Goal: Task Accomplishment & Management: Manage account settings

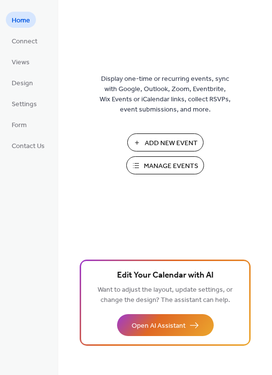
click at [167, 164] on span "Manage Events" at bounding box center [171, 166] width 54 height 10
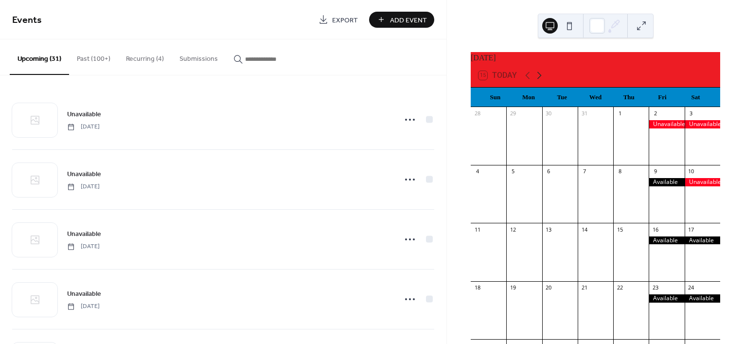
click at [543, 81] on icon at bounding box center [540, 76] width 12 height 12
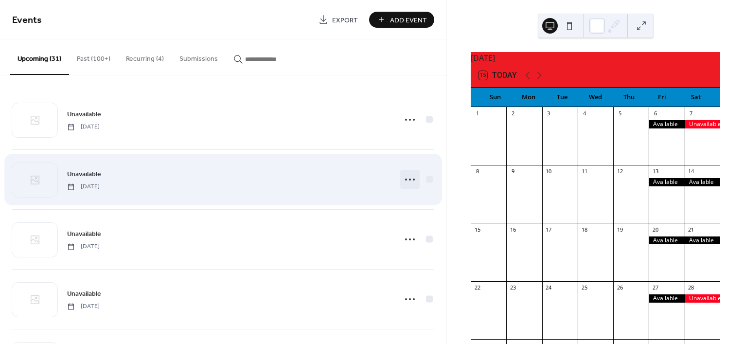
click at [411, 175] on icon at bounding box center [410, 180] width 16 height 16
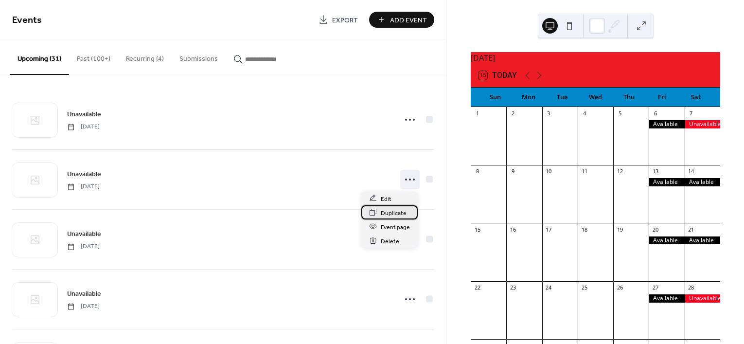
click at [386, 214] on span "Duplicate" at bounding box center [394, 213] width 26 height 10
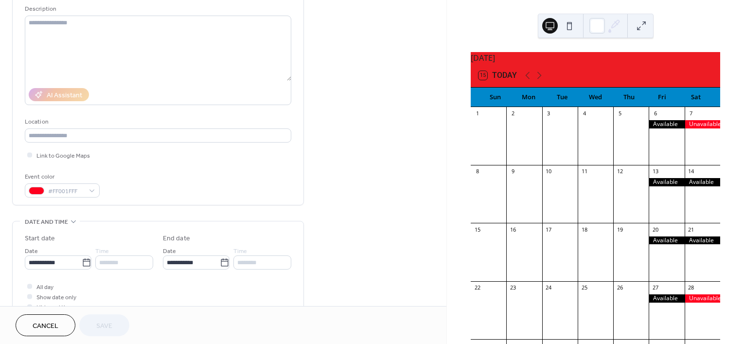
scroll to position [122, 0]
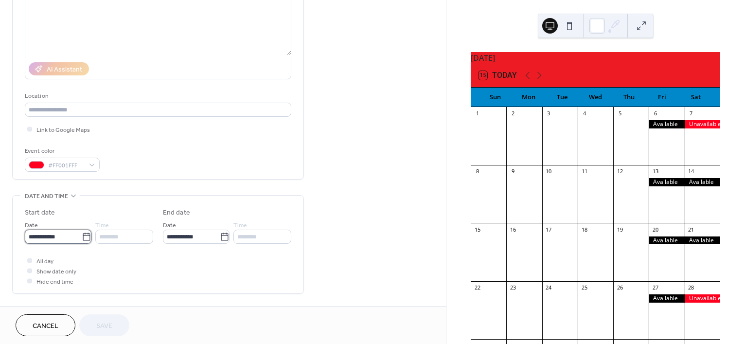
click at [59, 239] on input "**********" at bounding box center [53, 237] width 57 height 14
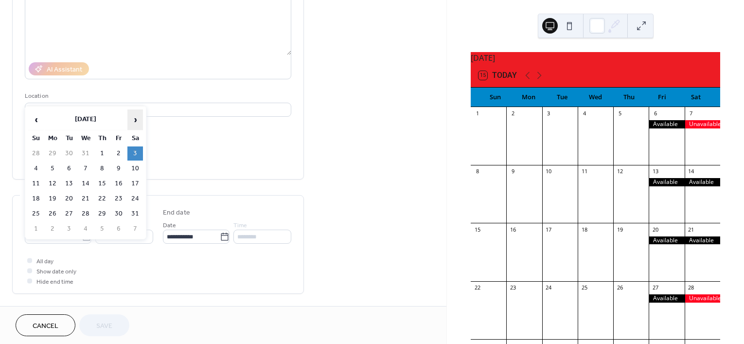
click at [137, 123] on span "›" at bounding box center [135, 119] width 15 height 19
click at [137, 183] on td "14" at bounding box center [135, 184] width 16 height 14
type input "**********"
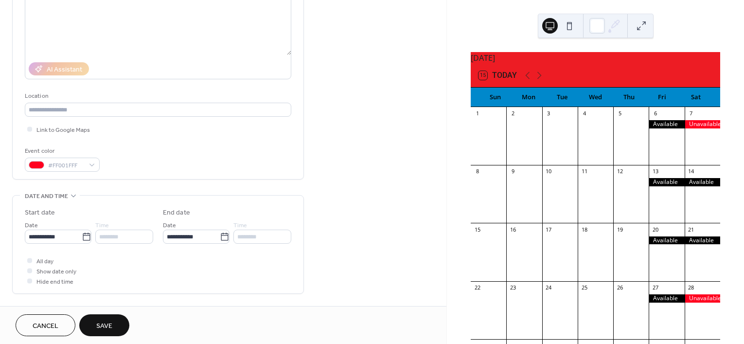
click at [105, 327] on span "Save" at bounding box center [104, 326] width 16 height 10
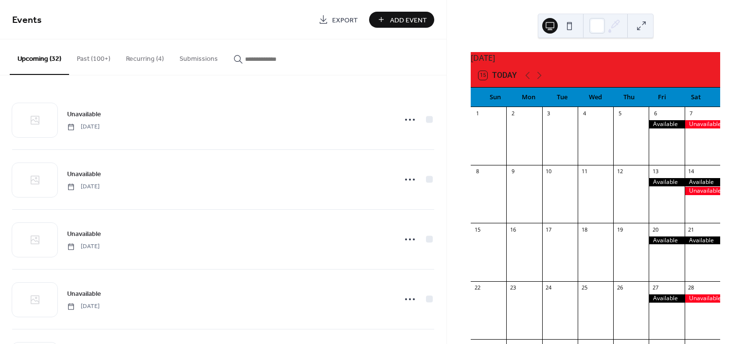
click at [89, 59] on button "Past (100+)" at bounding box center [93, 56] width 49 height 35
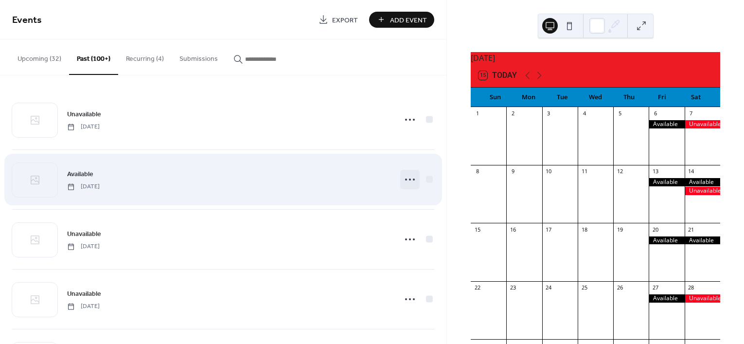
click at [402, 181] on icon at bounding box center [410, 180] width 16 height 16
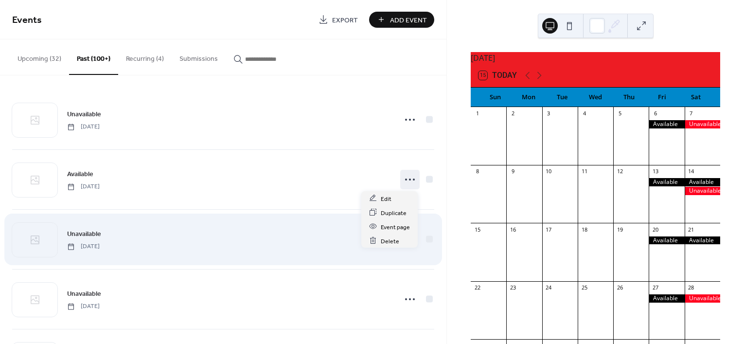
click at [246, 234] on div "Unavailable Saturday, January 25, 2025" at bounding box center [229, 239] width 324 height 22
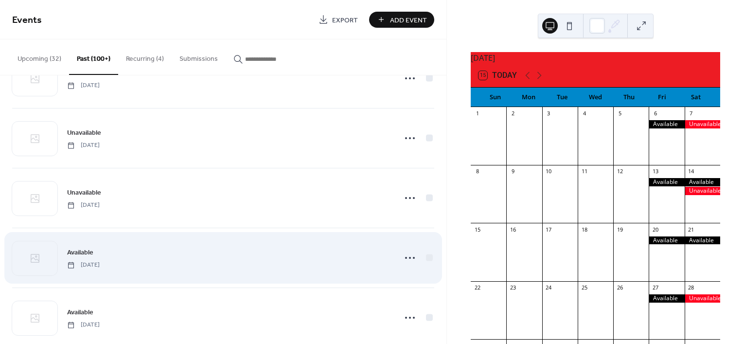
scroll to position [122, 0]
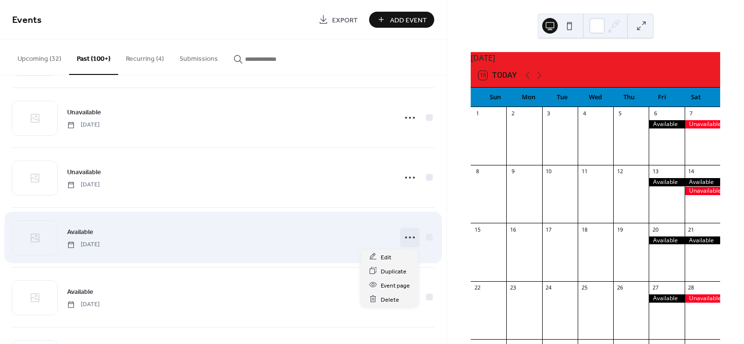
click at [402, 237] on icon at bounding box center [410, 238] width 16 height 16
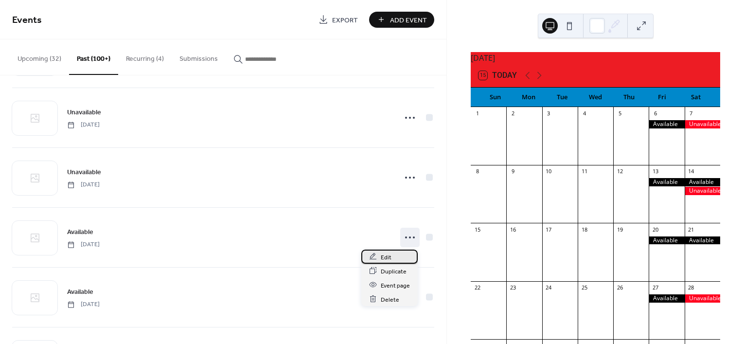
click at [399, 257] on div "Edit" at bounding box center [390, 257] width 56 height 14
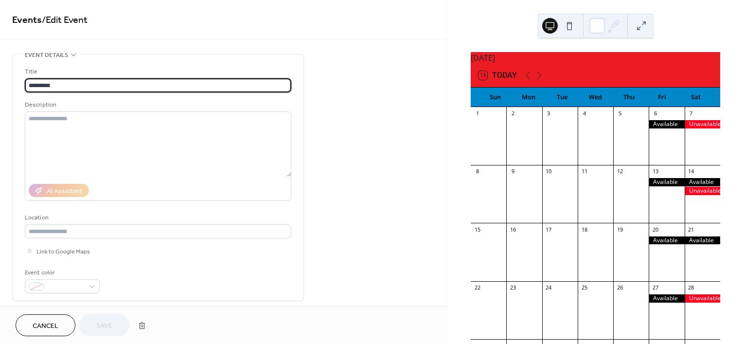
click at [57, 323] on span "Cancel" at bounding box center [46, 326] width 26 height 10
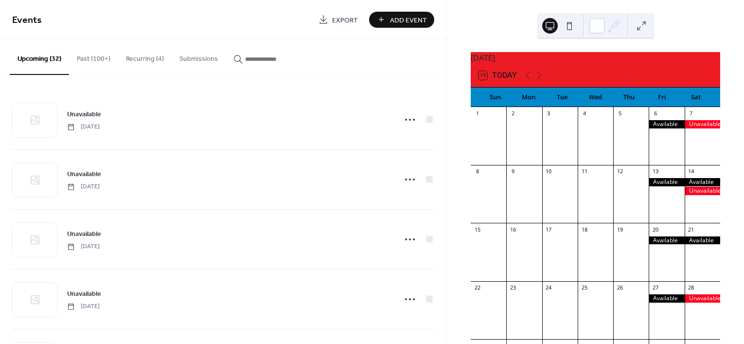
click at [134, 56] on button "Recurring (4)" at bounding box center [145, 56] width 54 height 35
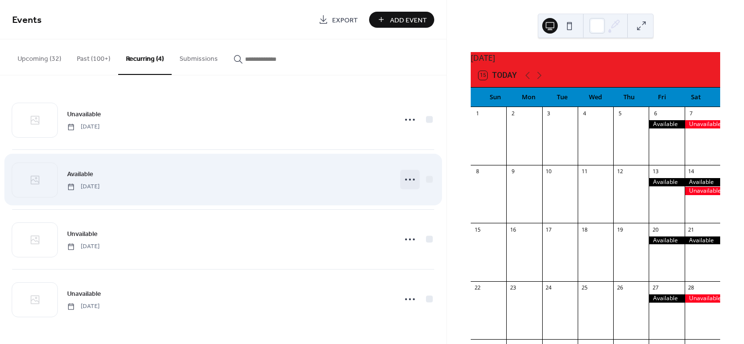
click at [406, 181] on icon at bounding box center [410, 180] width 16 height 16
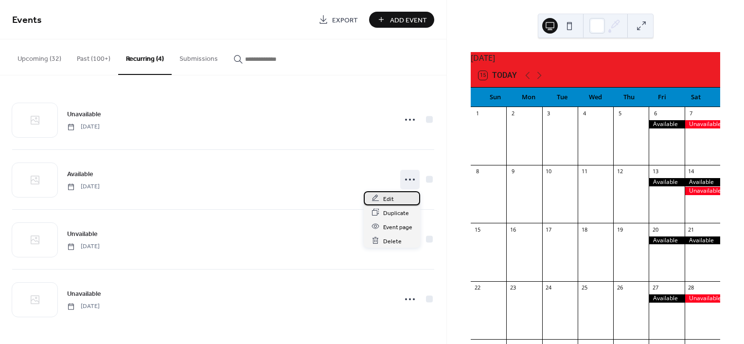
click at [391, 200] on span "Edit" at bounding box center [388, 199] width 11 height 10
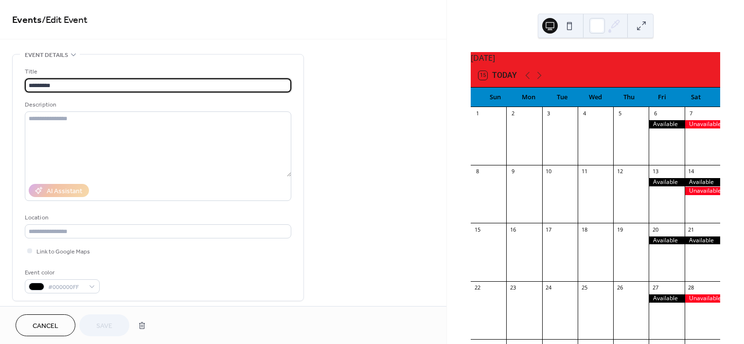
type input "**********"
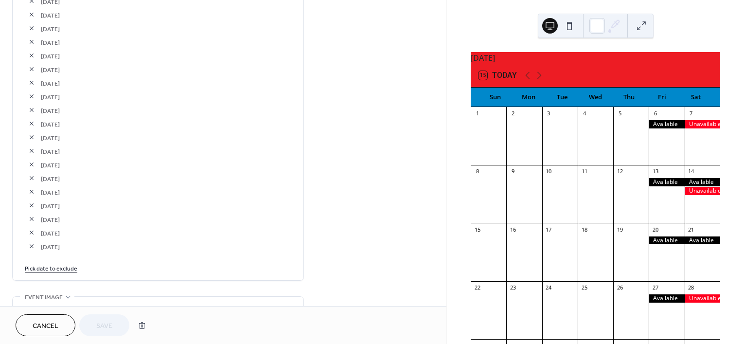
scroll to position [1034, 0]
click at [54, 176] on link "Pick date to exclude" at bounding box center [51, 179] width 53 height 10
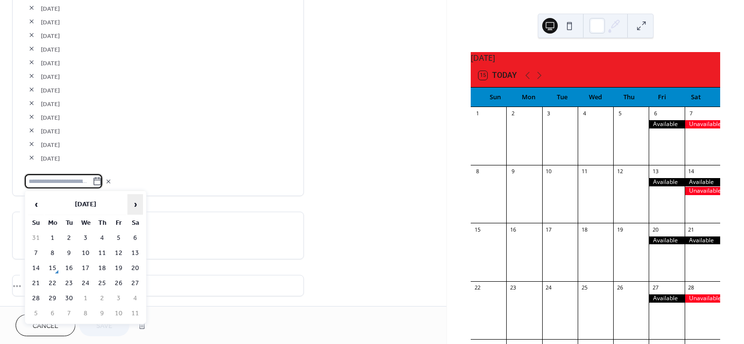
click at [131, 198] on span "›" at bounding box center [135, 204] width 15 height 19
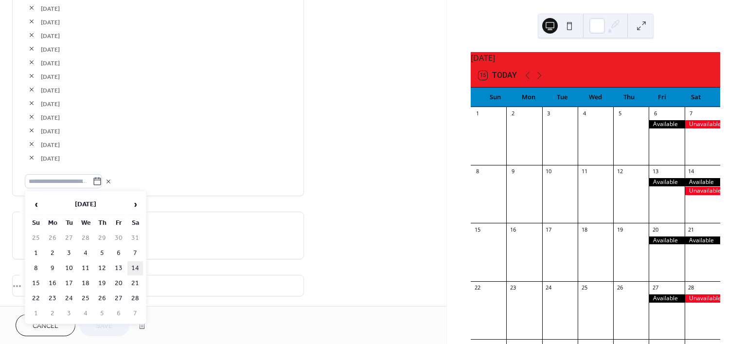
click at [138, 268] on td "14" at bounding box center [135, 268] width 16 height 14
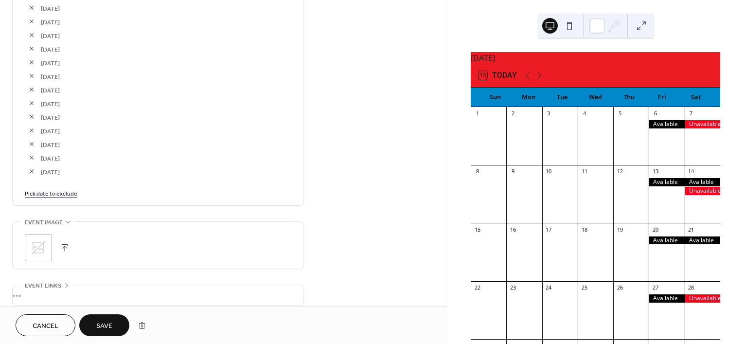
click at [111, 321] on span "Save" at bounding box center [104, 326] width 16 height 10
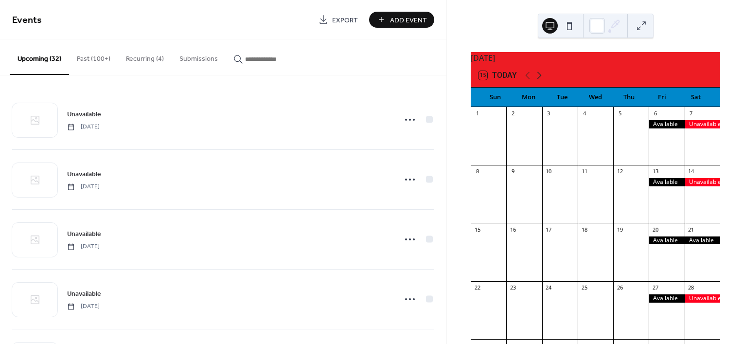
click at [542, 81] on icon at bounding box center [540, 76] width 12 height 12
click at [524, 81] on icon at bounding box center [528, 76] width 12 height 12
click at [132, 57] on button "Recurring (4)" at bounding box center [145, 56] width 54 height 35
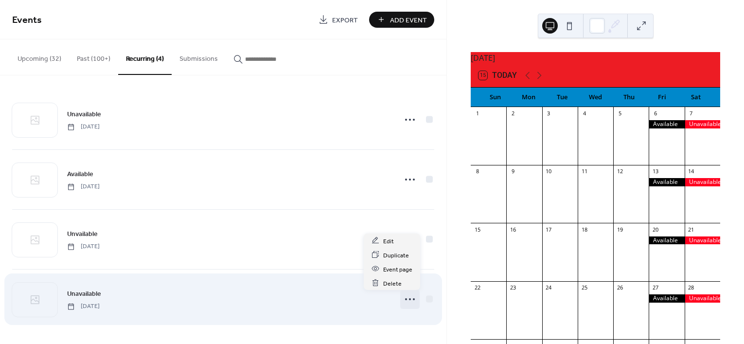
click at [408, 301] on icon at bounding box center [410, 299] width 16 height 16
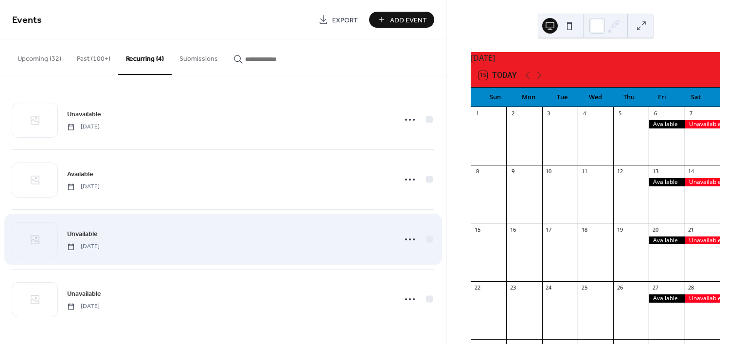
click at [320, 252] on div "Unvailable Friday, September 4, 2026" at bounding box center [223, 239] width 422 height 59
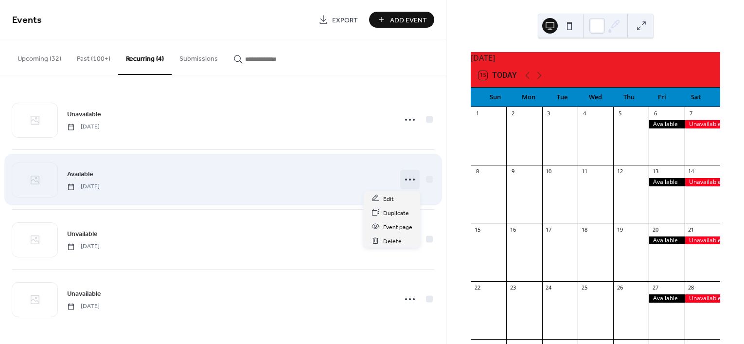
click at [409, 180] on icon at bounding box center [410, 180] width 16 height 16
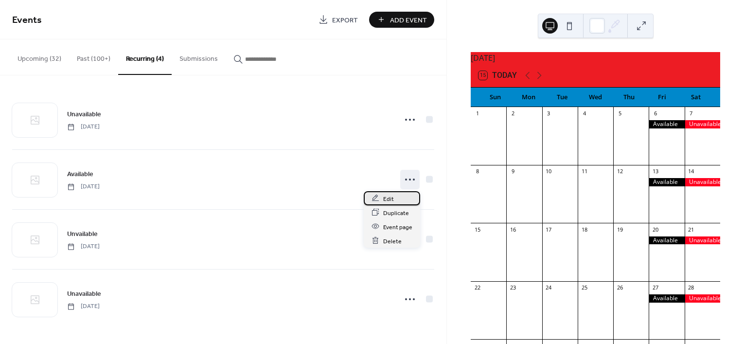
click at [398, 198] on div "Edit" at bounding box center [392, 198] width 56 height 14
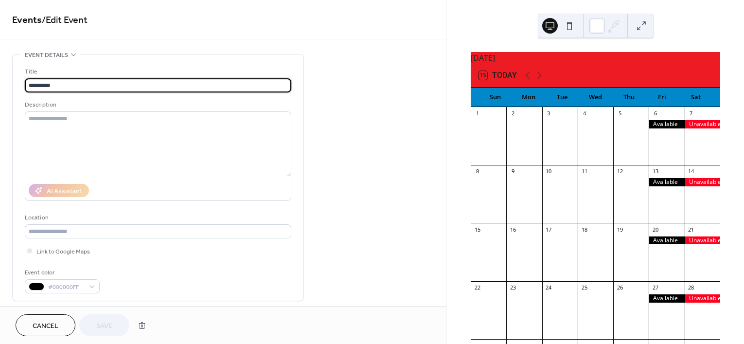
type input "**********"
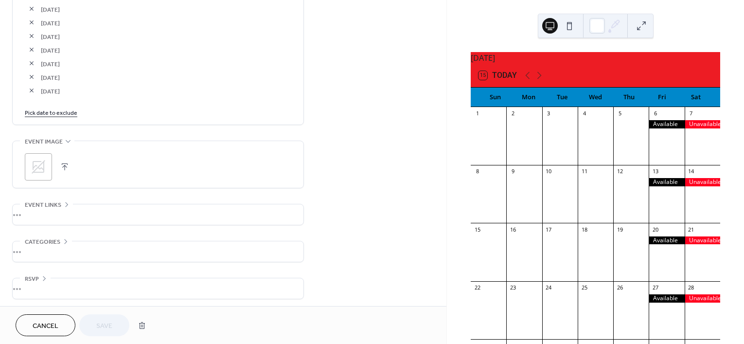
scroll to position [1121, 0]
click at [56, 110] on link "Pick date to exclude" at bounding box center [51, 109] width 53 height 10
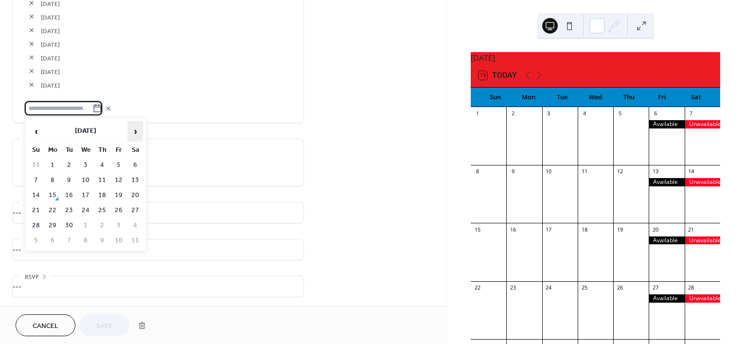
click at [132, 127] on span "›" at bounding box center [135, 131] width 15 height 19
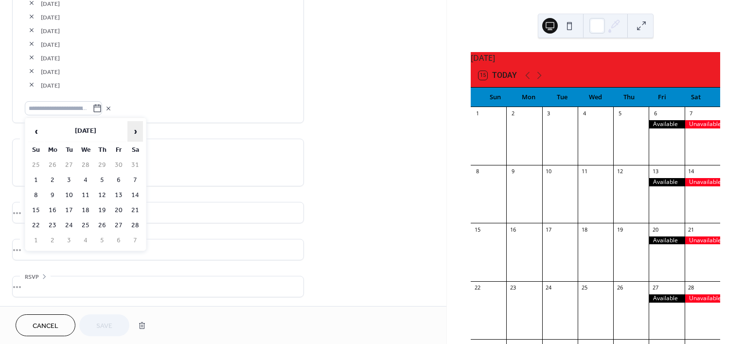
click at [135, 128] on span "›" at bounding box center [135, 131] width 15 height 19
click at [120, 179] on td "6" at bounding box center [119, 180] width 16 height 14
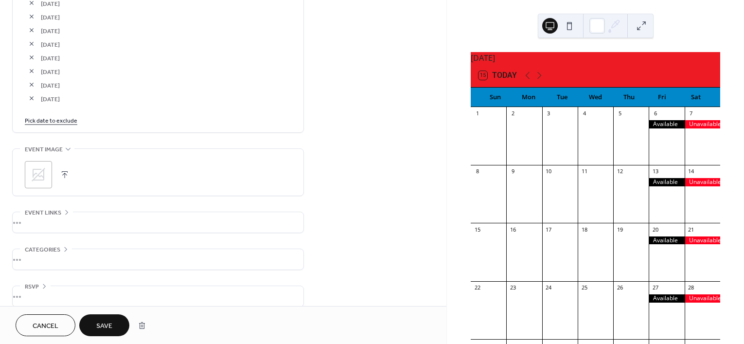
click at [57, 118] on link "Pick date to exclude" at bounding box center [51, 120] width 53 height 10
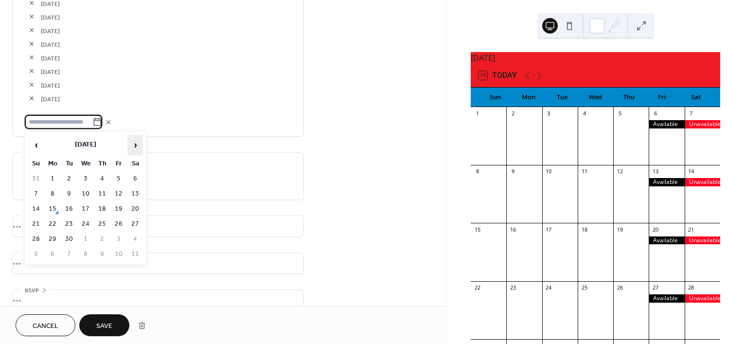
click at [132, 145] on span "›" at bounding box center [135, 144] width 15 height 19
click at [133, 145] on span "›" at bounding box center [135, 144] width 15 height 19
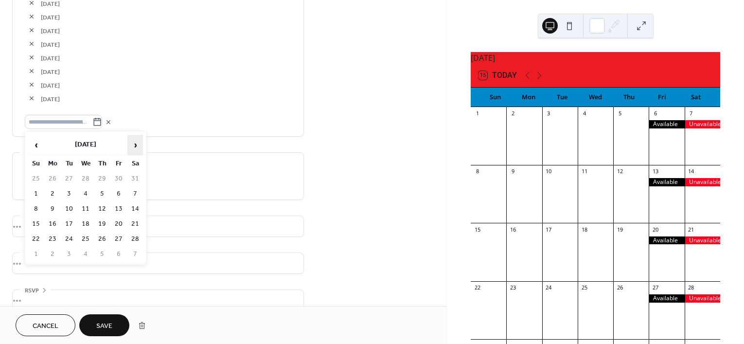
click at [133, 145] on span "›" at bounding box center [135, 144] width 15 height 19
drag, startPoint x: 119, startPoint y: 206, endPoint x: 109, endPoint y: 181, distance: 26.7
click at [118, 206] on td "13" at bounding box center [119, 209] width 16 height 14
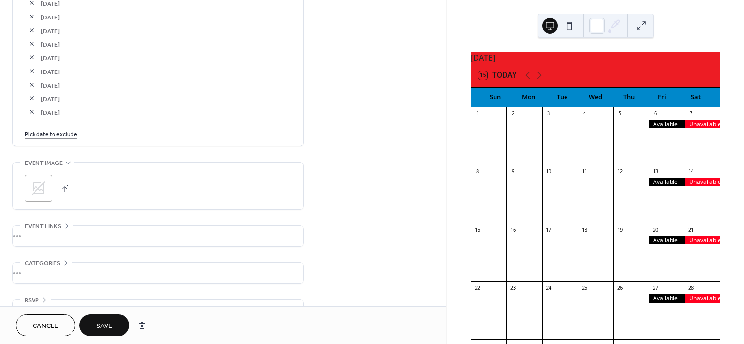
click at [64, 137] on link "Pick date to exclude" at bounding box center [51, 133] width 53 height 10
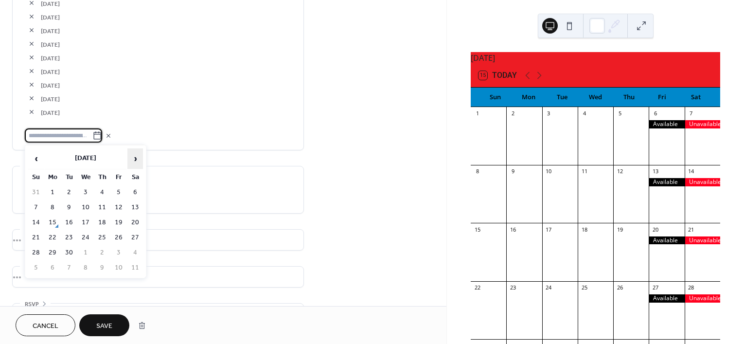
click at [133, 160] on span "›" at bounding box center [135, 158] width 15 height 19
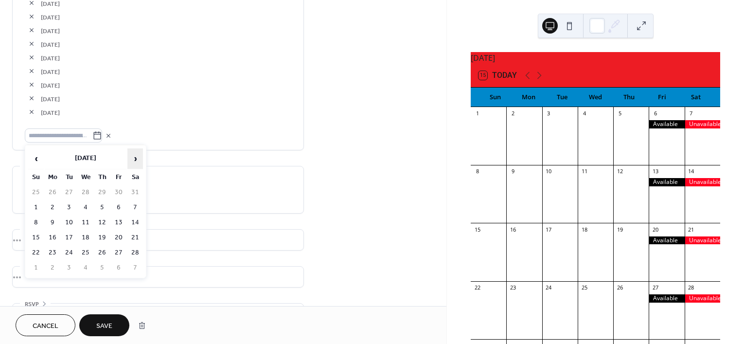
click at [133, 160] on span "›" at bounding box center [135, 158] width 15 height 19
click at [120, 235] on td "20" at bounding box center [119, 238] width 16 height 14
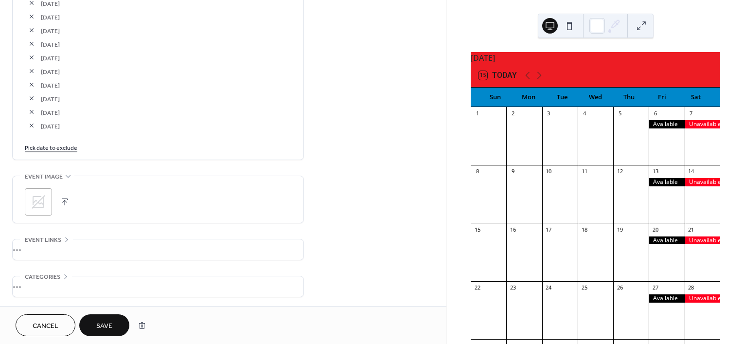
click at [62, 142] on link "Pick date to exclude" at bounding box center [51, 147] width 53 height 10
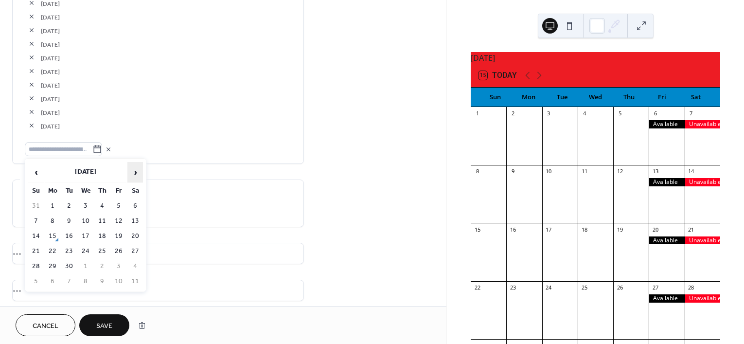
click at [130, 172] on span "›" at bounding box center [135, 172] width 15 height 19
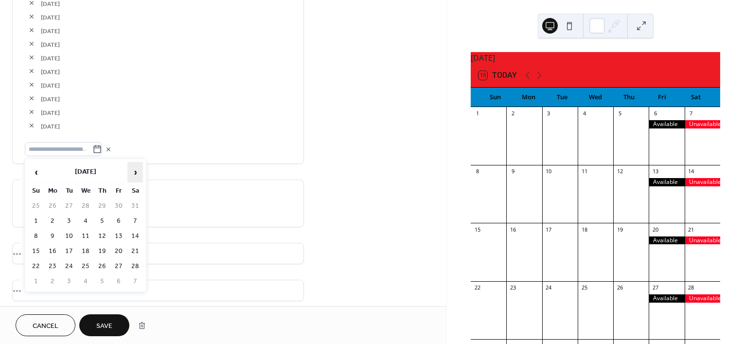
click at [130, 172] on span "›" at bounding box center [135, 172] width 15 height 19
click at [122, 264] on td "27" at bounding box center [119, 266] width 16 height 14
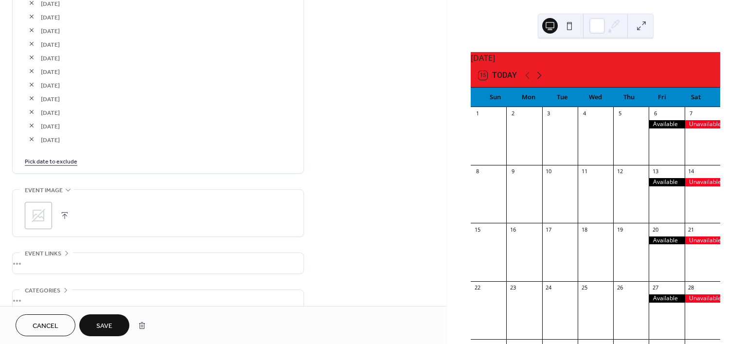
click at [537, 81] on icon at bounding box center [540, 76] width 12 height 12
click at [35, 163] on link "Pick date to exclude" at bounding box center [51, 161] width 53 height 10
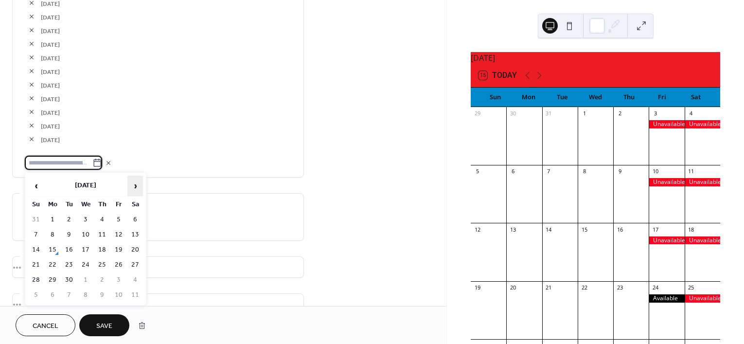
click at [132, 186] on span "›" at bounding box center [135, 185] width 15 height 19
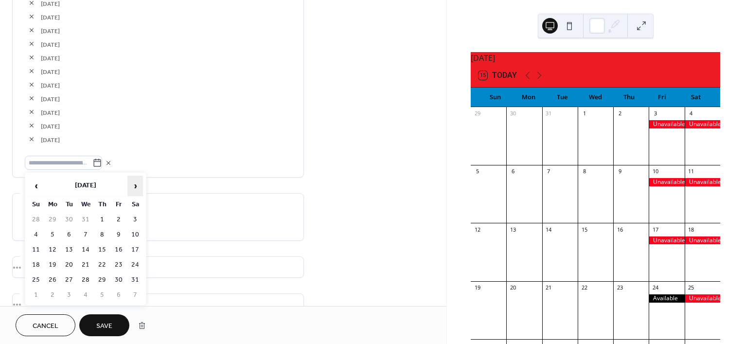
click at [133, 186] on span "›" at bounding box center [135, 185] width 15 height 19
click at [115, 266] on td "24" at bounding box center [119, 265] width 16 height 14
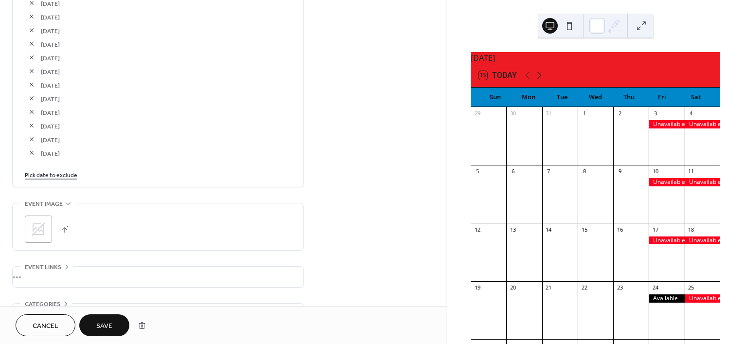
click at [537, 79] on icon at bounding box center [540, 76] width 12 height 12
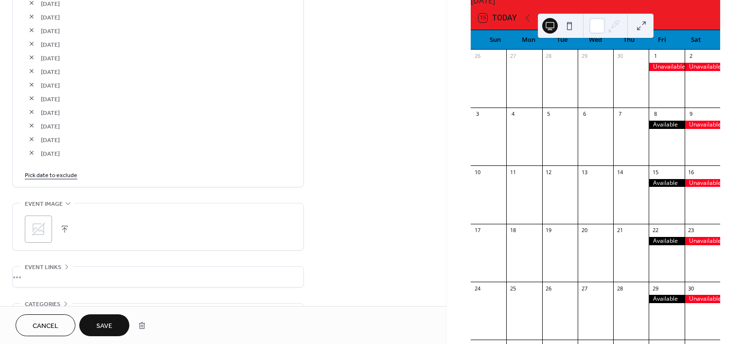
scroll to position [61, 0]
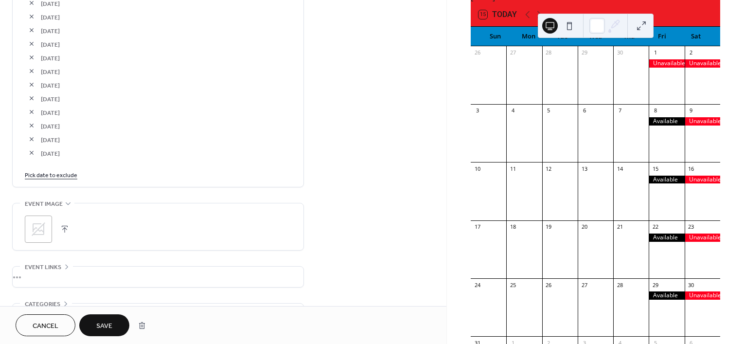
click at [50, 171] on link "Pick date to exclude" at bounding box center [51, 174] width 53 height 10
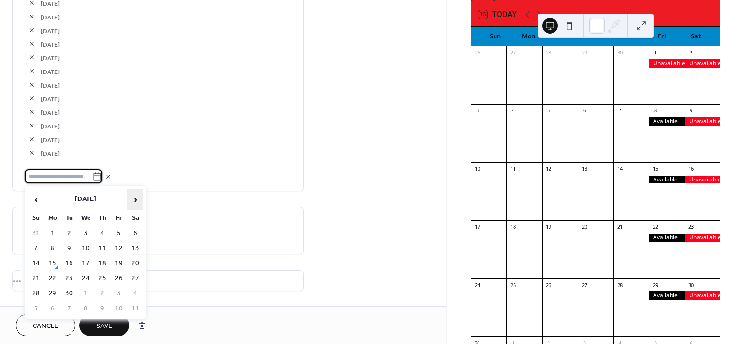
click at [135, 196] on span "›" at bounding box center [135, 199] width 15 height 19
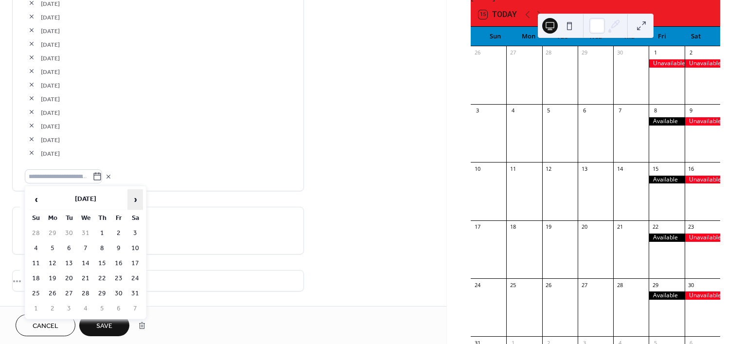
click at [135, 196] on span "›" at bounding box center [135, 199] width 15 height 19
click at [118, 243] on td "8" at bounding box center [119, 248] width 16 height 14
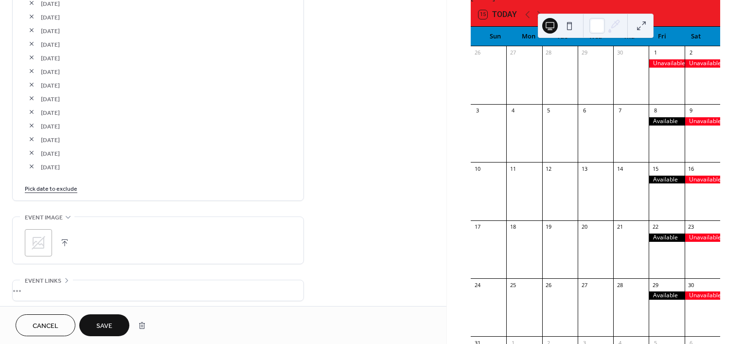
click at [69, 183] on link "Pick date to exclude" at bounding box center [51, 188] width 53 height 10
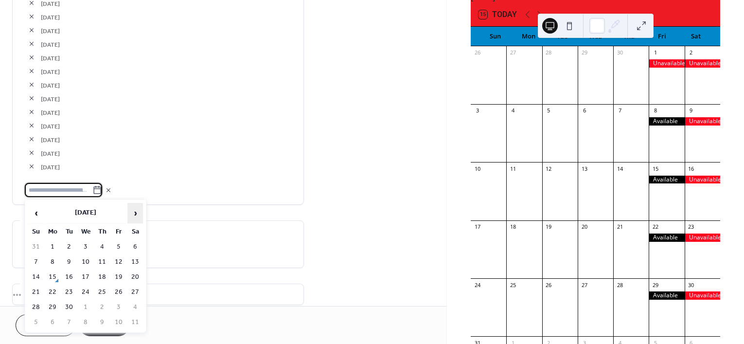
click at [134, 209] on span "›" at bounding box center [135, 212] width 15 height 19
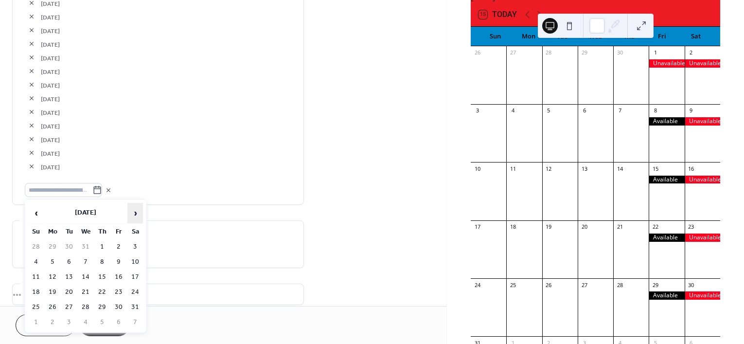
click at [134, 209] on span "›" at bounding box center [135, 212] width 15 height 19
click at [142, 206] on span "›" at bounding box center [135, 212] width 15 height 19
click at [120, 270] on td "15" at bounding box center [119, 277] width 16 height 14
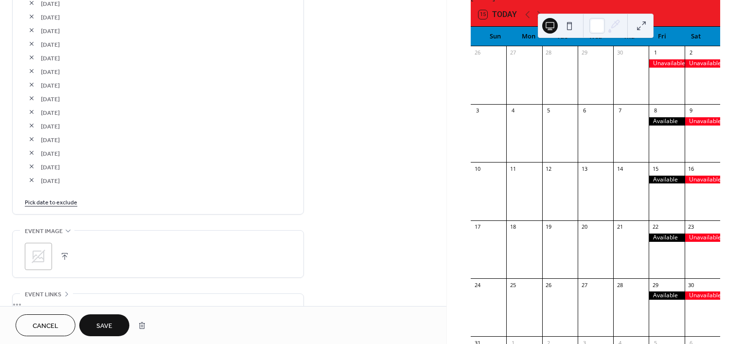
click at [76, 199] on div "Pick date to exclude" at bounding box center [158, 202] width 267 height 10
click at [73, 201] on link "Pick date to exclude" at bounding box center [51, 202] width 53 height 10
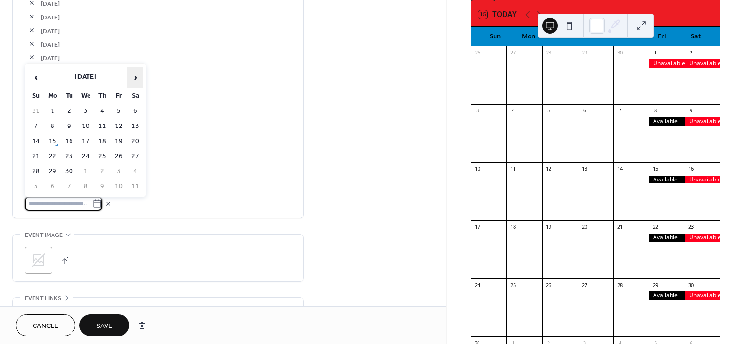
click at [135, 81] on span "›" at bounding box center [135, 77] width 15 height 19
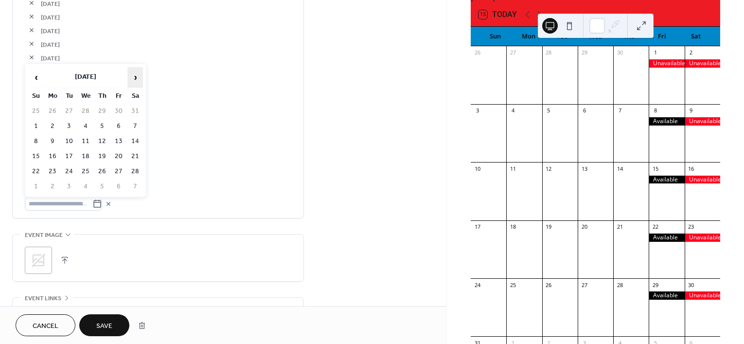
click at [135, 81] on span "›" at bounding box center [135, 77] width 15 height 19
click at [135, 78] on span "›" at bounding box center [135, 77] width 15 height 19
click at [120, 156] on td "22" at bounding box center [119, 156] width 16 height 14
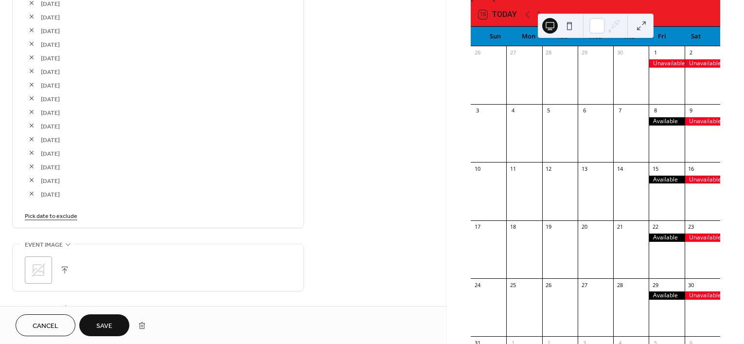
click at [67, 217] on link "Pick date to exclude" at bounding box center [51, 215] width 53 height 10
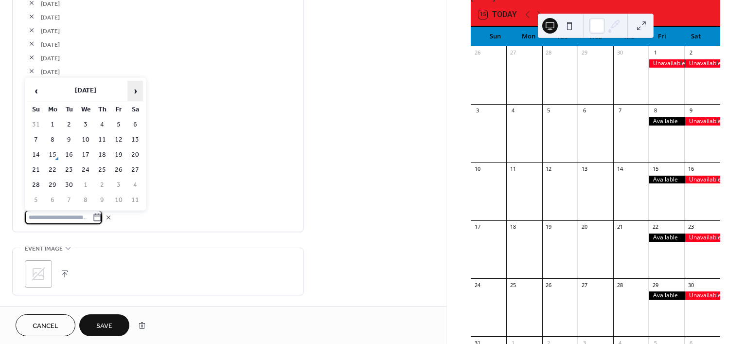
click at [137, 87] on span "›" at bounding box center [135, 90] width 15 height 19
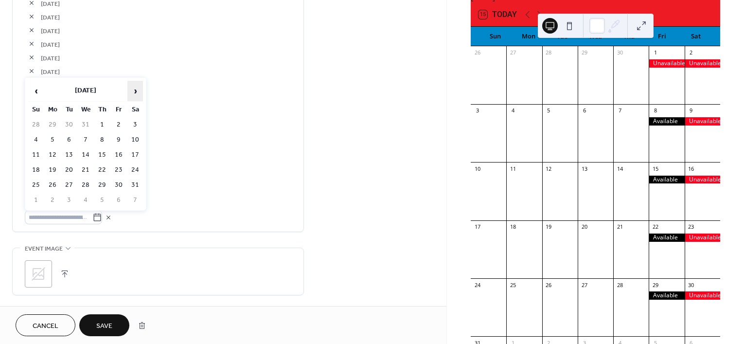
click at [137, 87] on span "›" at bounding box center [135, 90] width 15 height 19
click at [137, 89] on span "›" at bounding box center [135, 90] width 15 height 19
click at [117, 185] on td "29" at bounding box center [119, 185] width 16 height 14
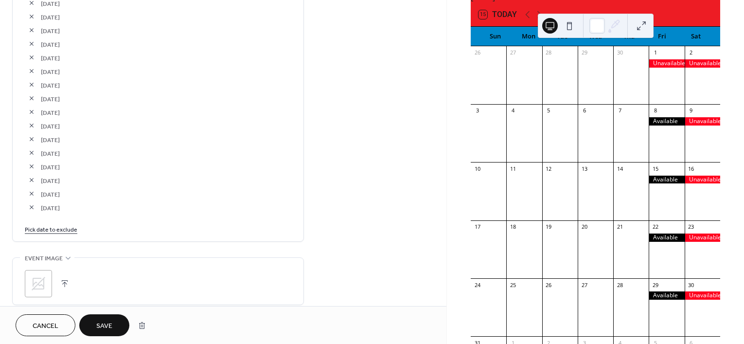
click at [103, 326] on span "Save" at bounding box center [104, 326] width 16 height 10
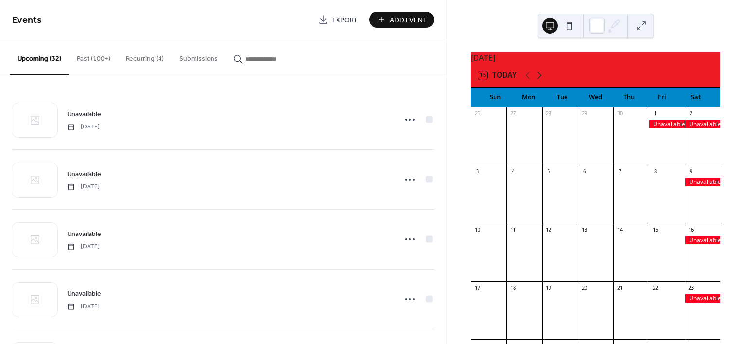
click at [541, 79] on icon at bounding box center [540, 75] width 4 height 7
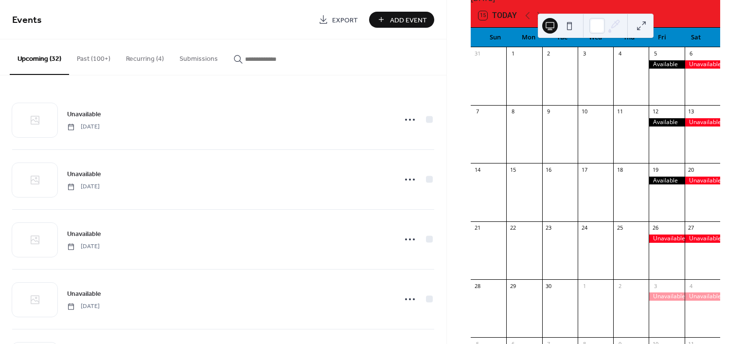
scroll to position [61, 0]
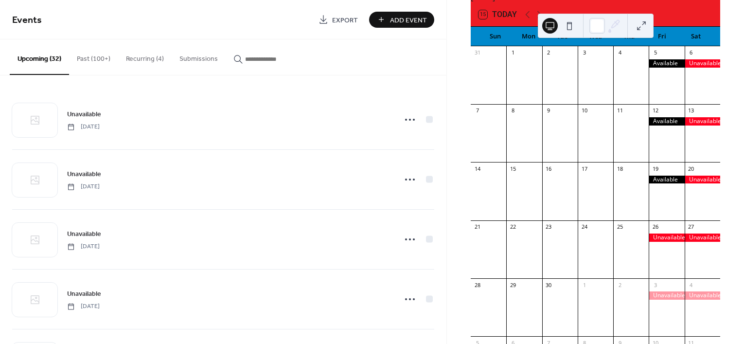
click at [142, 62] on button "Recurring (4)" at bounding box center [145, 56] width 54 height 35
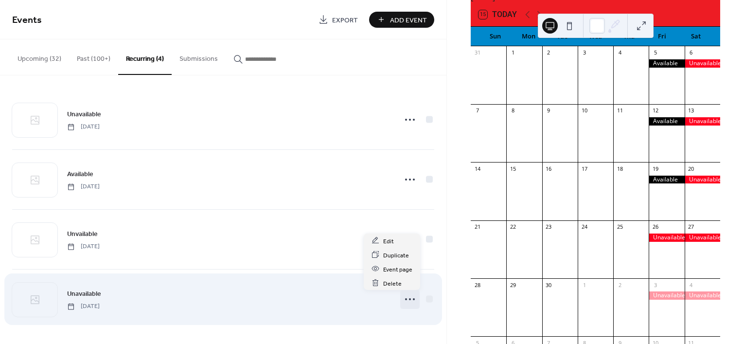
click at [402, 300] on icon at bounding box center [410, 299] width 16 height 16
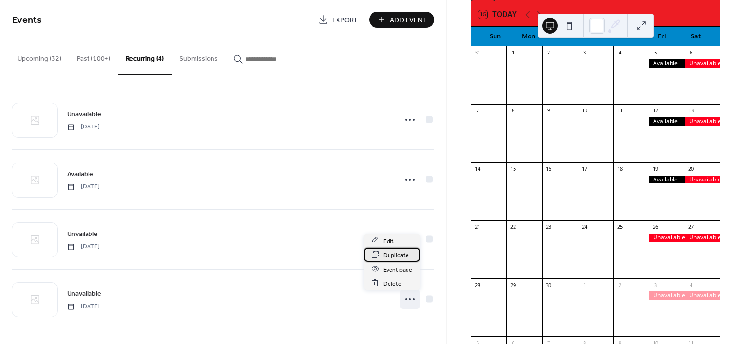
click at [389, 254] on span "Duplicate" at bounding box center [396, 255] width 26 height 10
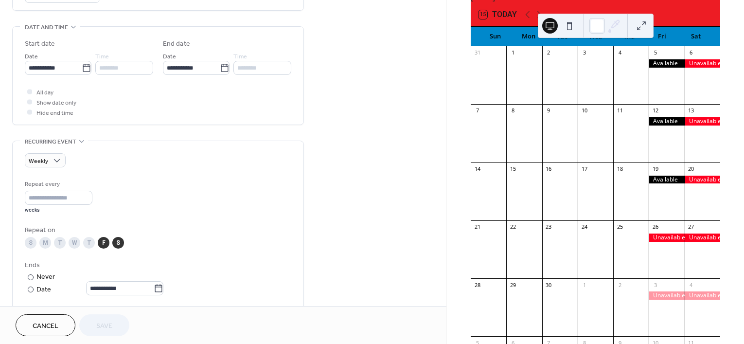
scroll to position [304, 0]
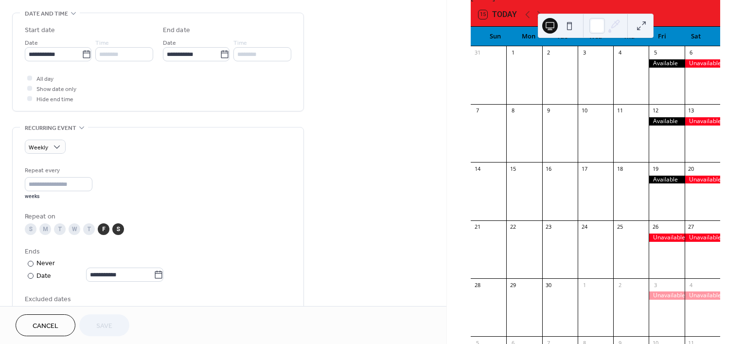
click at [115, 230] on div "S" at bounding box center [118, 229] width 12 height 12
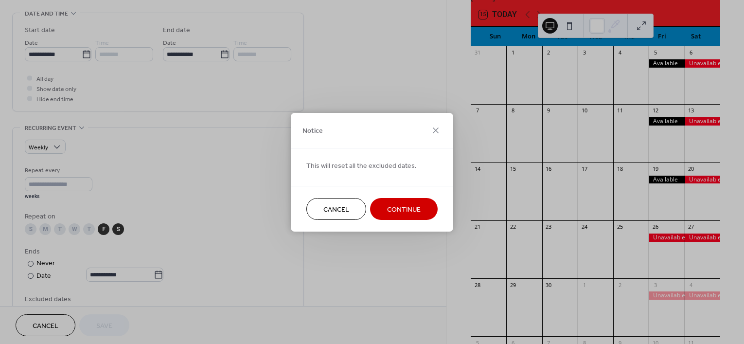
click at [404, 211] on span "Continue" at bounding box center [404, 209] width 34 height 10
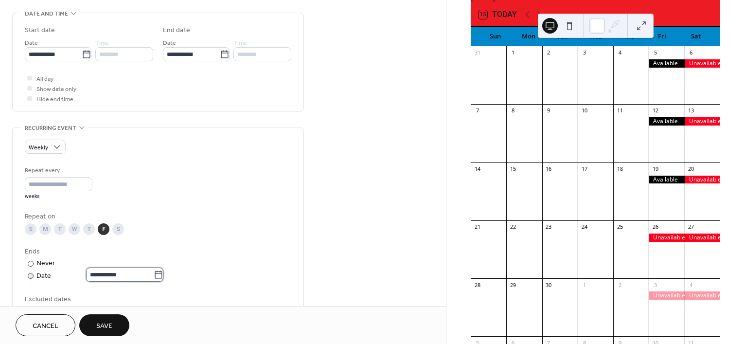
click at [129, 277] on input "**********" at bounding box center [120, 275] width 68 height 14
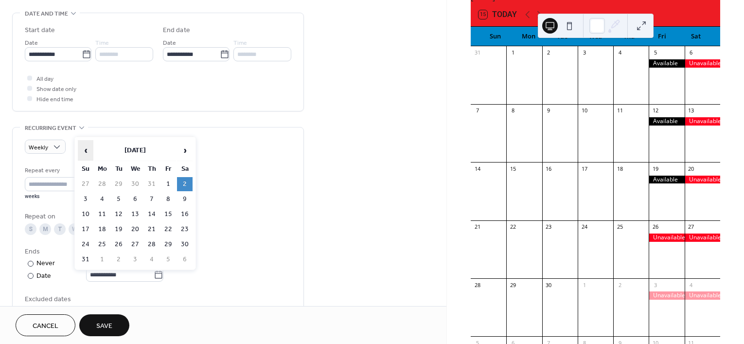
click at [84, 149] on span "‹" at bounding box center [85, 150] width 15 height 19
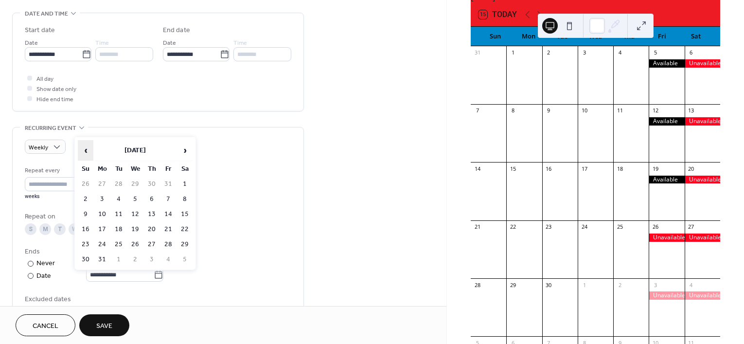
click at [84, 149] on span "‹" at bounding box center [85, 150] width 15 height 19
click at [182, 243] on td "30" at bounding box center [185, 244] width 16 height 14
type input "**********"
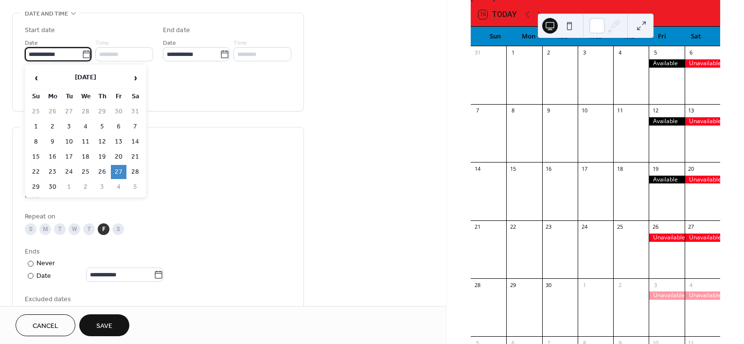
click at [59, 58] on input "**********" at bounding box center [53, 54] width 57 height 14
click at [42, 74] on span "‹" at bounding box center [36, 77] width 15 height 19
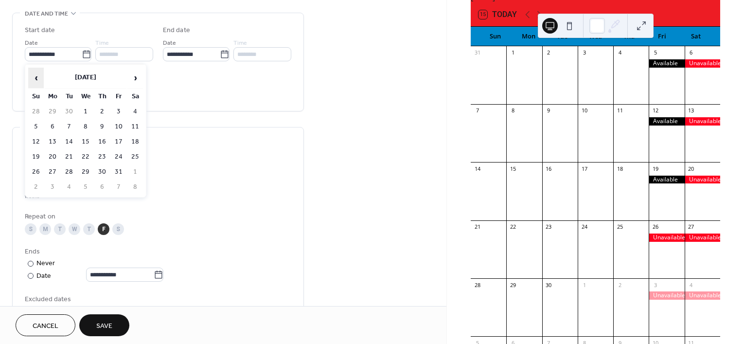
click at [42, 74] on span "‹" at bounding box center [36, 77] width 15 height 19
click at [134, 79] on span "›" at bounding box center [135, 77] width 15 height 19
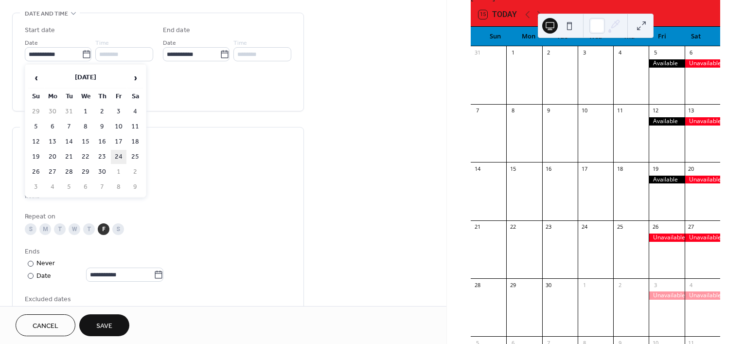
click at [113, 154] on td "24" at bounding box center [119, 157] width 16 height 14
type input "**********"
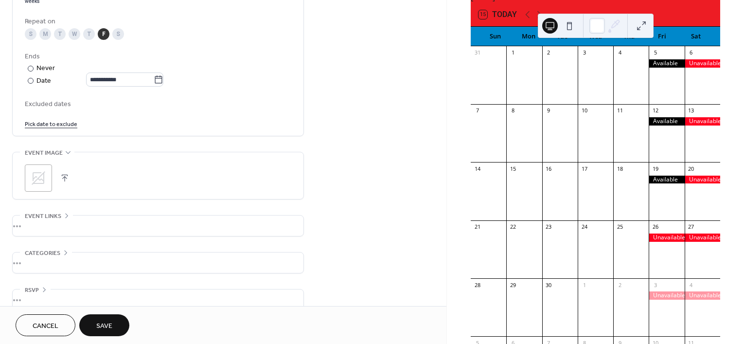
scroll to position [517, 0]
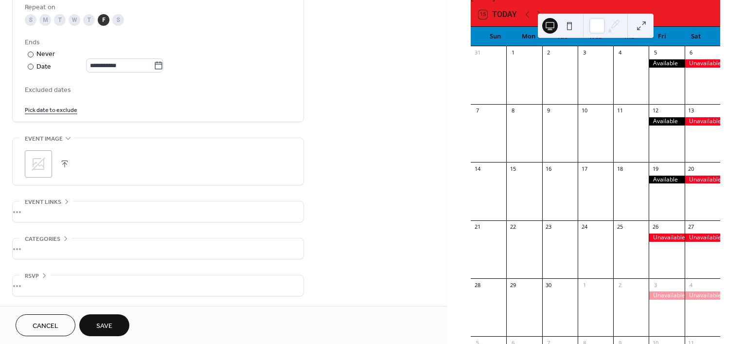
click at [109, 317] on button "Save" at bounding box center [104, 325] width 50 height 22
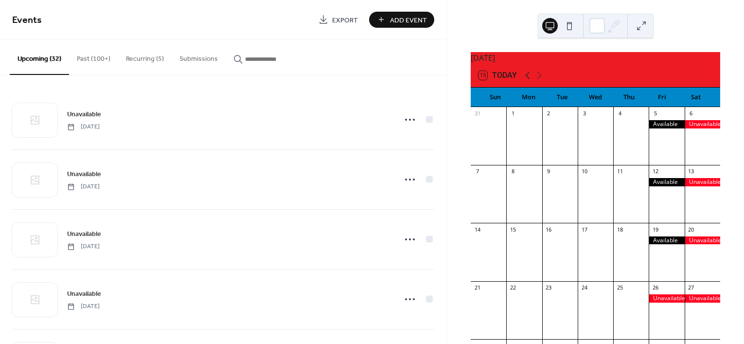
click at [527, 81] on icon at bounding box center [528, 76] width 12 height 12
click at [132, 53] on button "Recurring (5)" at bounding box center [145, 56] width 54 height 35
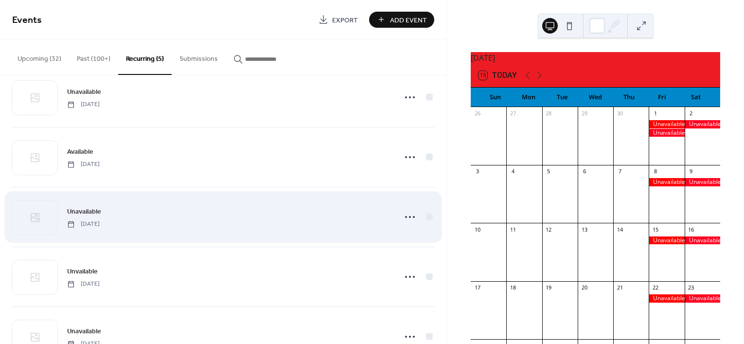
scroll to position [59, 0]
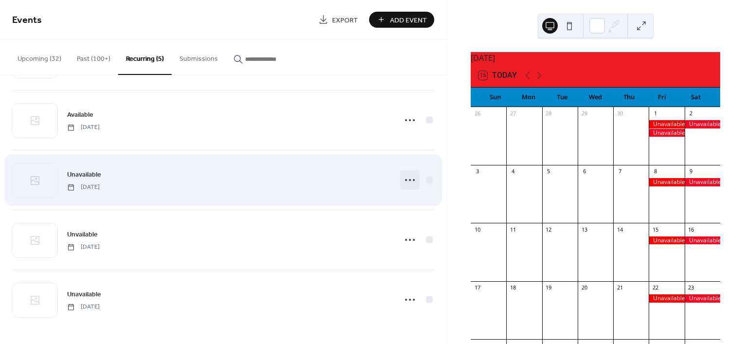
click at [414, 179] on icon at bounding box center [410, 180] width 16 height 16
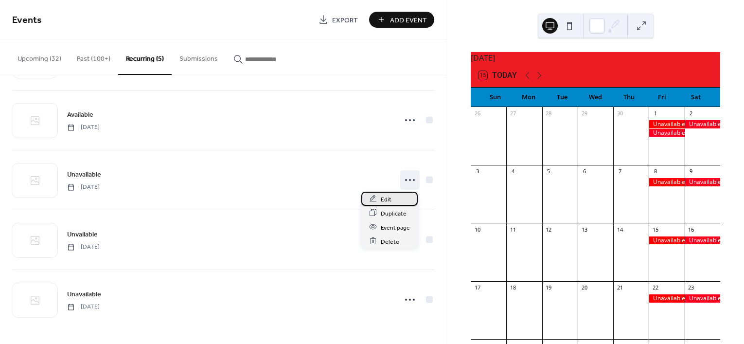
click at [384, 198] on span "Edit" at bounding box center [386, 199] width 11 height 10
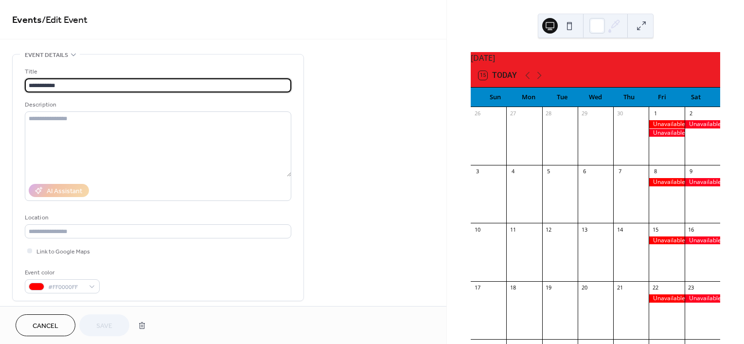
type input "**********"
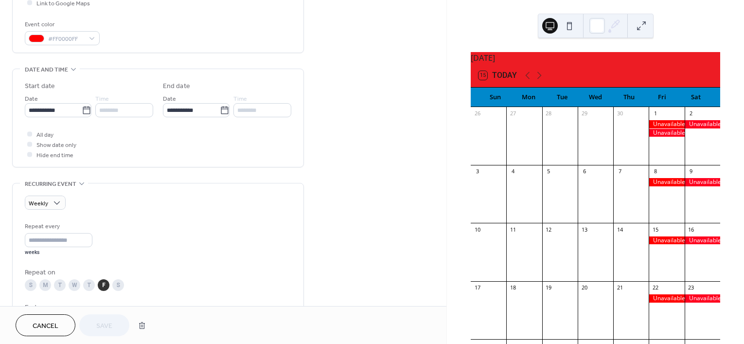
scroll to position [365, 0]
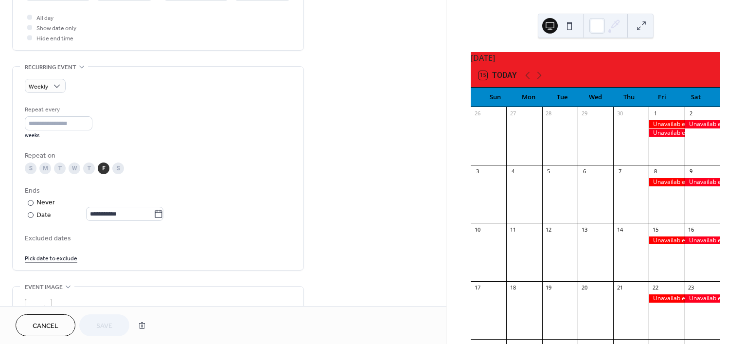
click at [45, 259] on link "Pick date to exclude" at bounding box center [51, 258] width 53 height 10
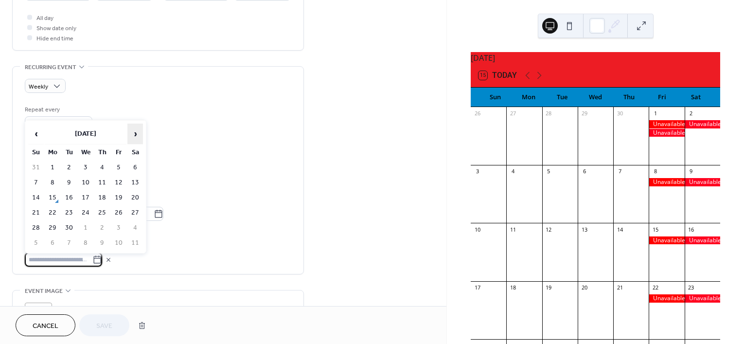
click at [131, 131] on span "›" at bounding box center [135, 133] width 15 height 19
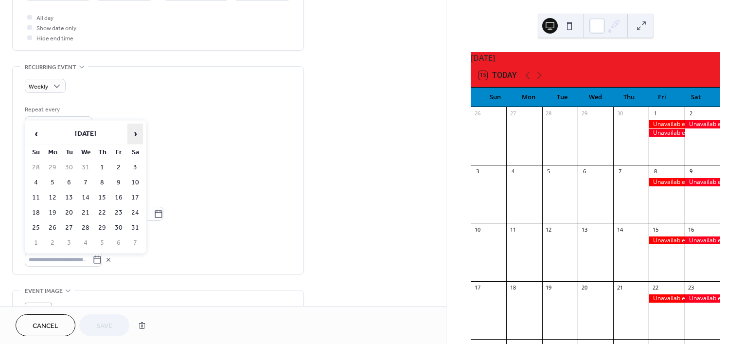
click at [131, 131] on span "›" at bounding box center [135, 133] width 15 height 19
click at [120, 171] on td "1" at bounding box center [119, 168] width 16 height 14
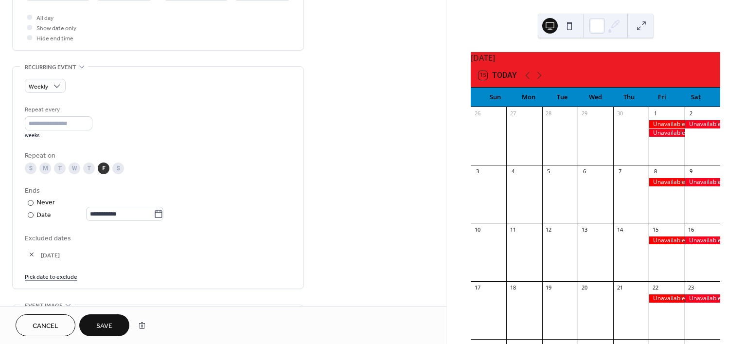
click at [95, 329] on button "Save" at bounding box center [104, 325] width 50 height 22
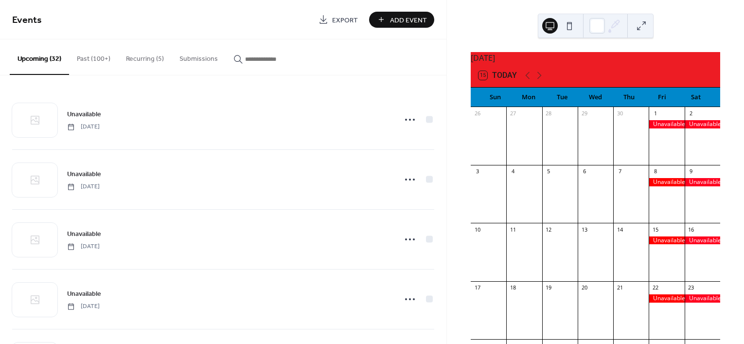
click at [526, 81] on icon at bounding box center [528, 76] width 12 height 12
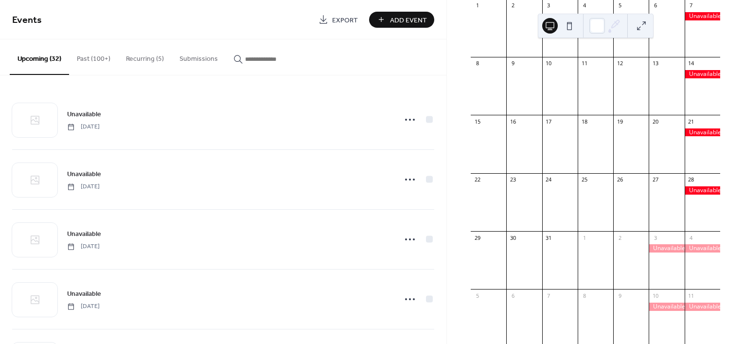
scroll to position [122, 0]
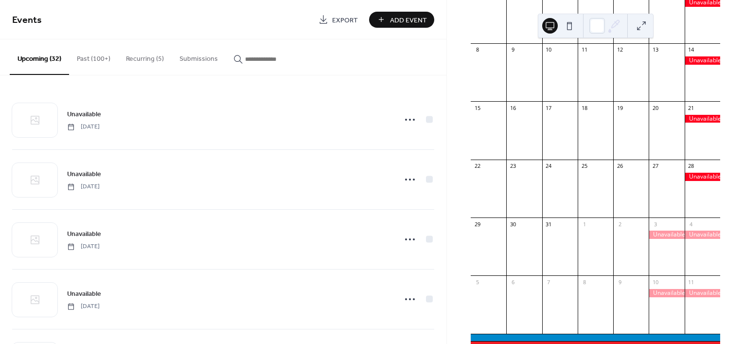
click at [149, 50] on button "Recurring (5)" at bounding box center [145, 56] width 54 height 35
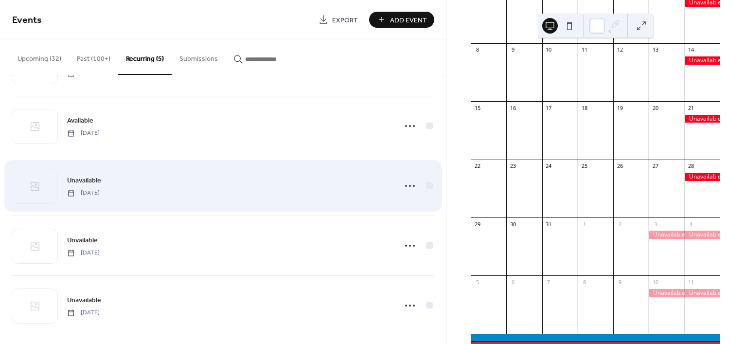
scroll to position [59, 0]
click at [404, 176] on icon at bounding box center [410, 180] width 16 height 16
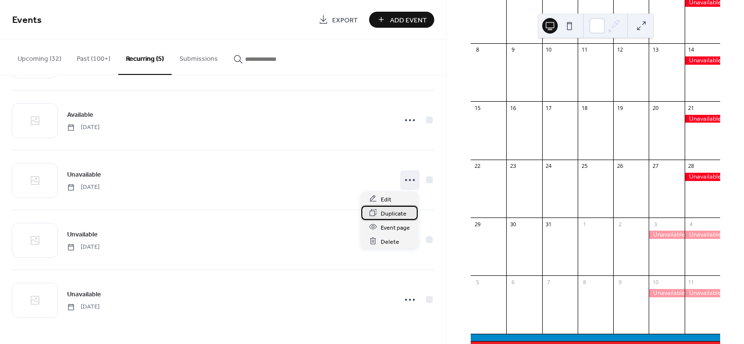
click at [394, 212] on span "Duplicate" at bounding box center [394, 213] width 26 height 10
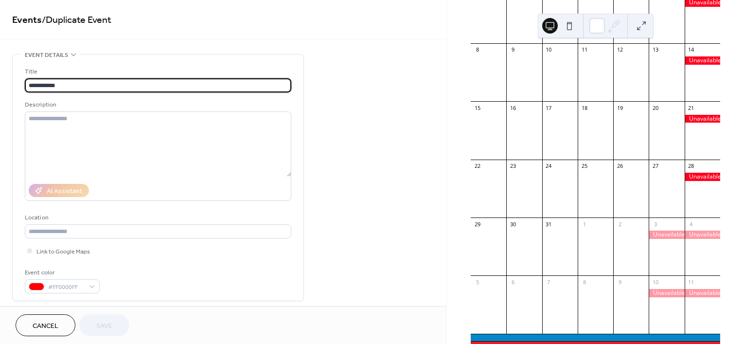
type input "**********"
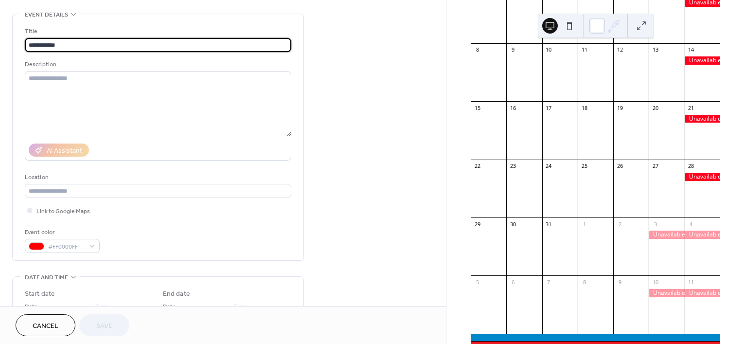
scroll to position [122, 0]
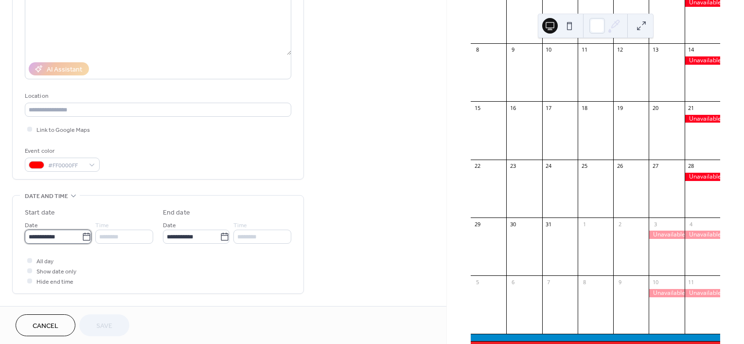
click at [45, 234] on input "**********" at bounding box center [53, 237] width 57 height 14
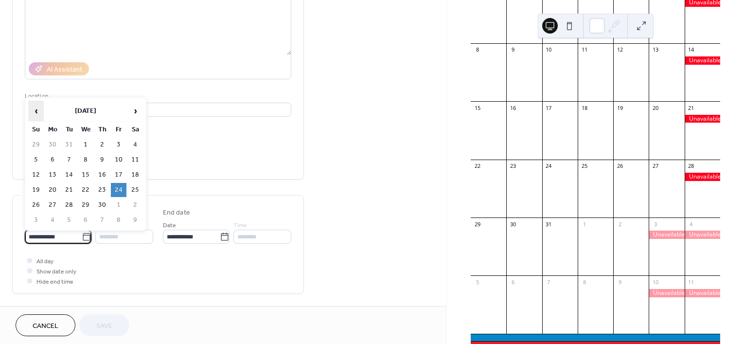
drag, startPoint x: 33, startPoint y: 110, endPoint x: 39, endPoint y: 112, distance: 6.2
click at [33, 110] on span "‹" at bounding box center [36, 110] width 15 height 19
click at [115, 160] on td "6" at bounding box center [119, 160] width 16 height 14
type input "**********"
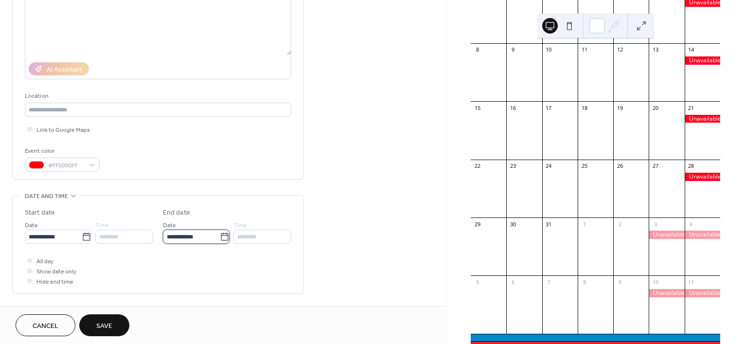
click at [191, 237] on input "**********" at bounding box center [191, 237] width 57 height 14
click at [199, 285] on div "All day Show date only Hide end time" at bounding box center [158, 270] width 267 height 31
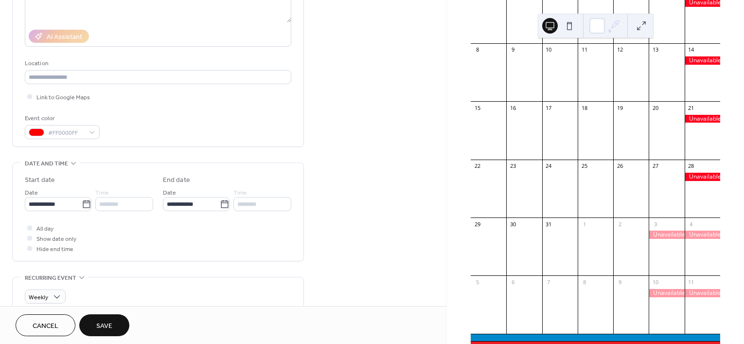
scroll to position [304, 0]
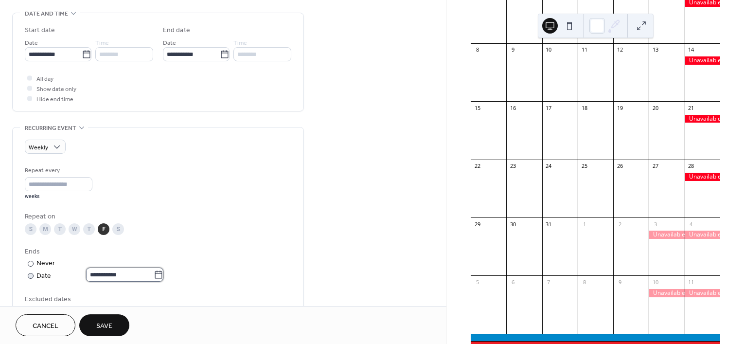
click at [93, 269] on body "**********" at bounding box center [372, 172] width 744 height 344
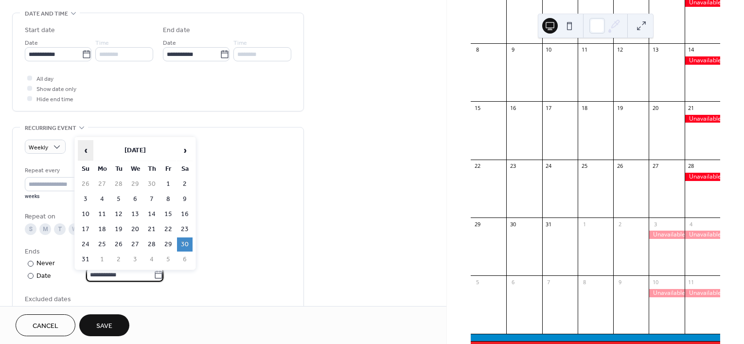
click at [88, 149] on span "‹" at bounding box center [85, 150] width 15 height 19
click at [186, 147] on span "›" at bounding box center [185, 150] width 15 height 19
click at [183, 243] on td "28" at bounding box center [185, 244] width 16 height 14
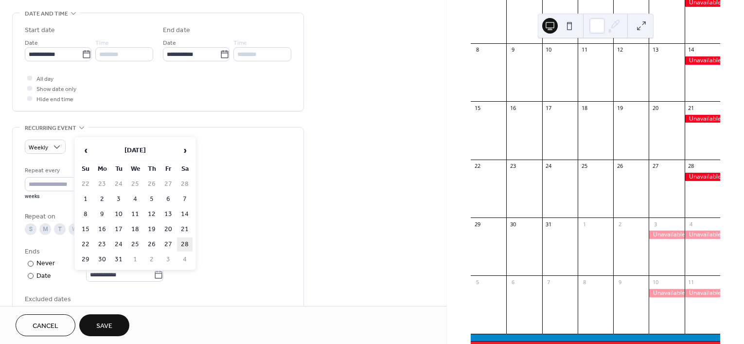
type input "**********"
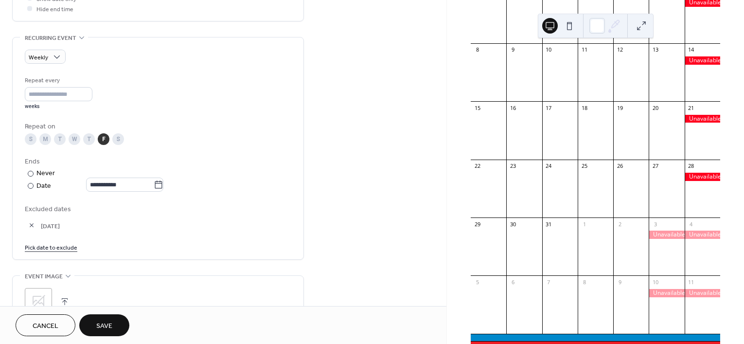
scroll to position [426, 0]
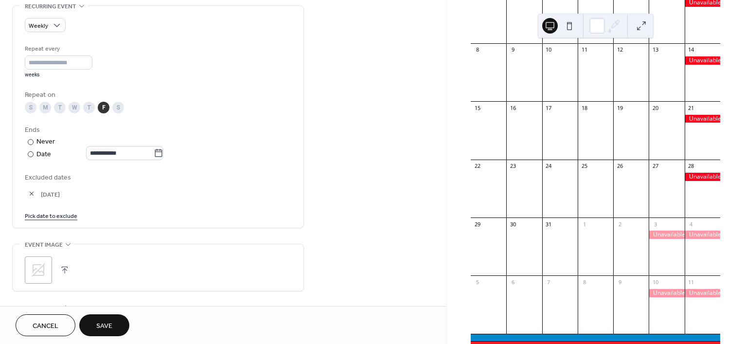
click at [108, 325] on span "Save" at bounding box center [104, 326] width 16 height 10
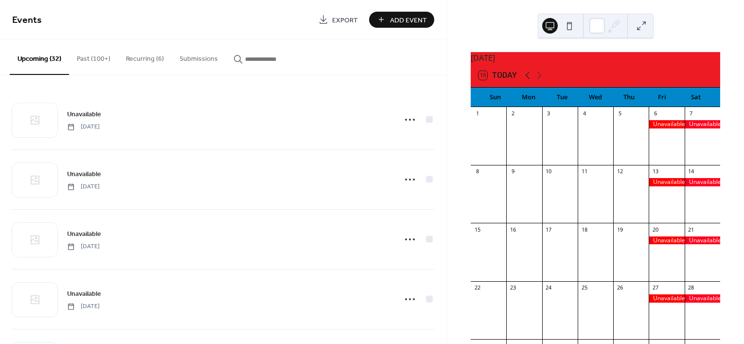
click at [525, 80] on icon at bounding box center [528, 76] width 12 height 12
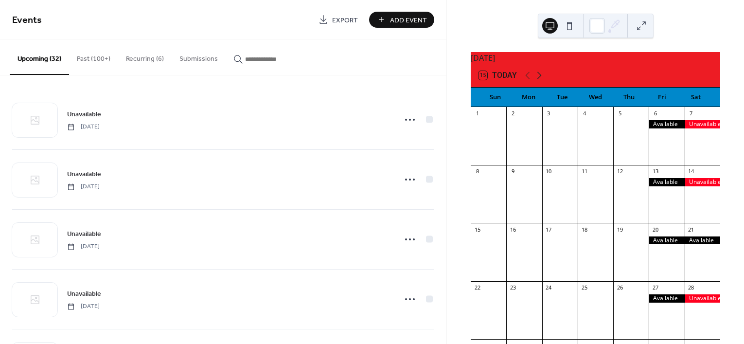
click at [540, 79] on icon at bounding box center [540, 75] width 4 height 7
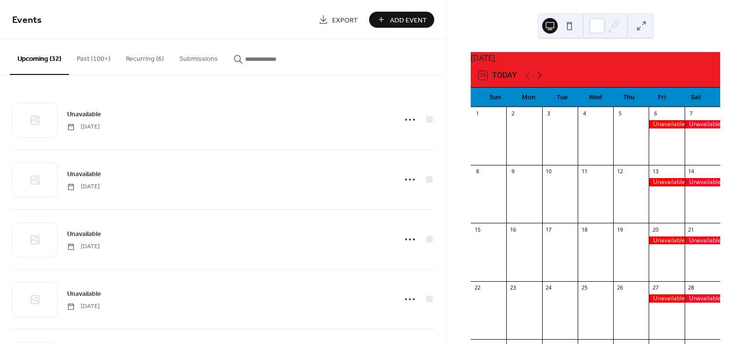
click at [540, 79] on icon at bounding box center [540, 75] width 4 height 7
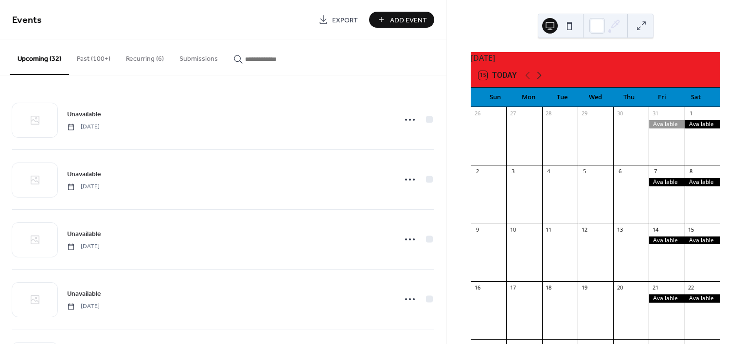
click at [540, 79] on icon at bounding box center [540, 75] width 4 height 7
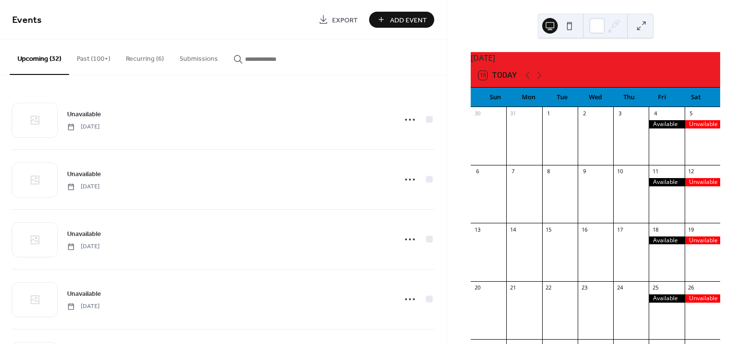
click at [133, 57] on button "Recurring (6)" at bounding box center [145, 56] width 54 height 35
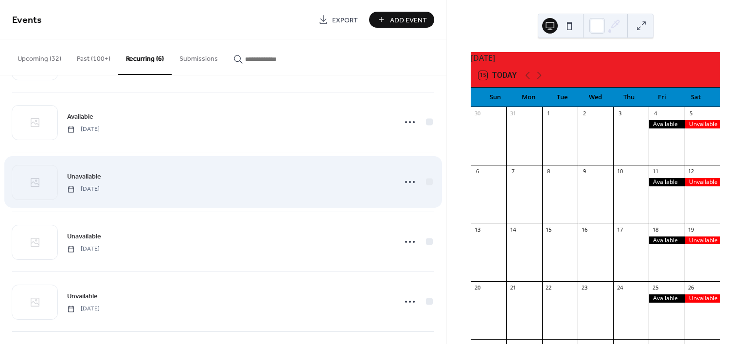
scroll to position [61, 0]
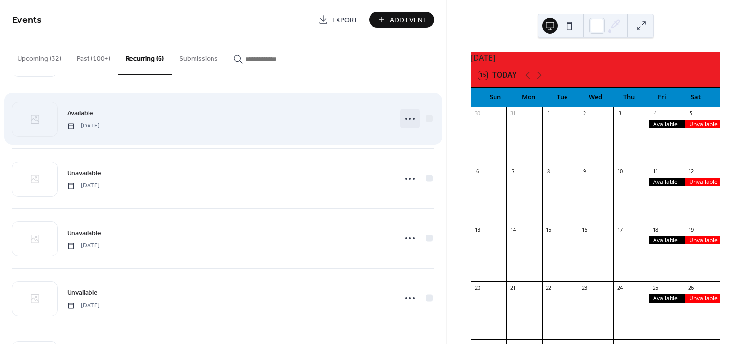
click at [404, 121] on icon at bounding box center [410, 119] width 16 height 16
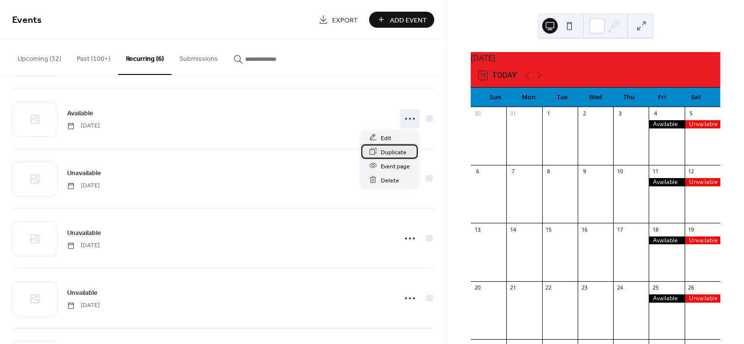
click at [387, 149] on span "Duplicate" at bounding box center [394, 152] width 26 height 10
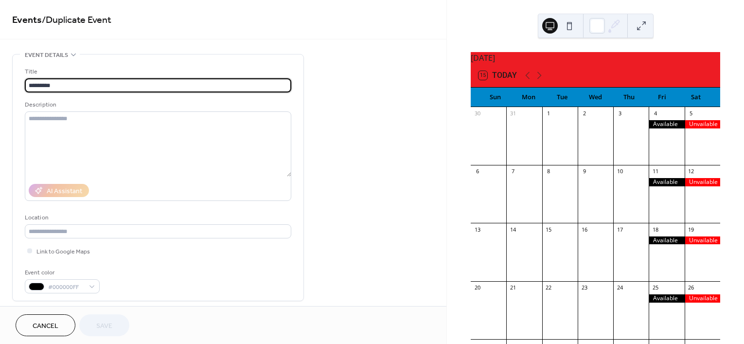
type input "**********"
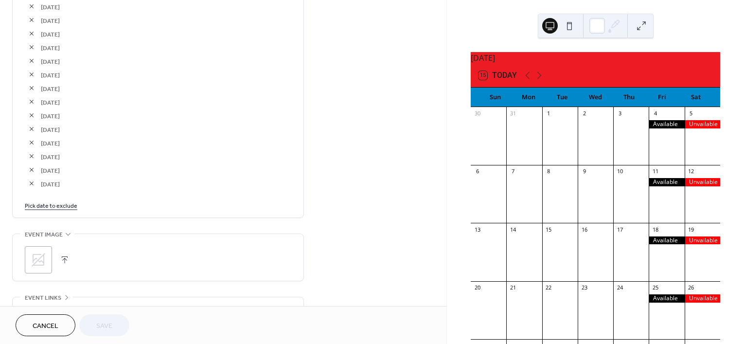
scroll to position [1156, 0]
click at [61, 196] on link "Pick date to exclude" at bounding box center [51, 194] width 53 height 10
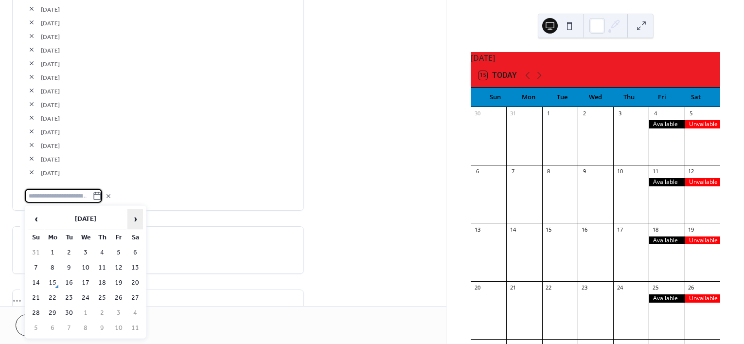
click at [134, 218] on span "›" at bounding box center [135, 218] width 15 height 19
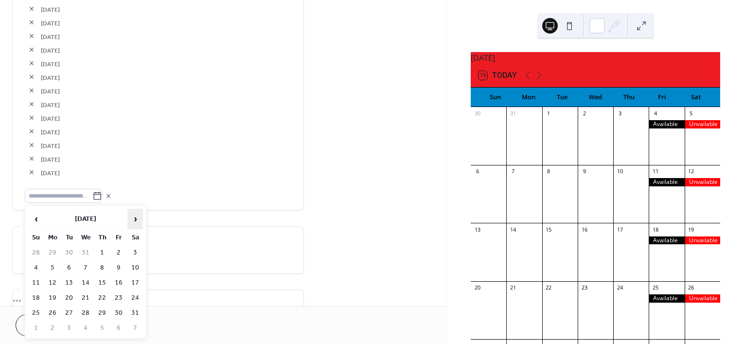
click at [134, 218] on span "›" at bounding box center [135, 218] width 15 height 19
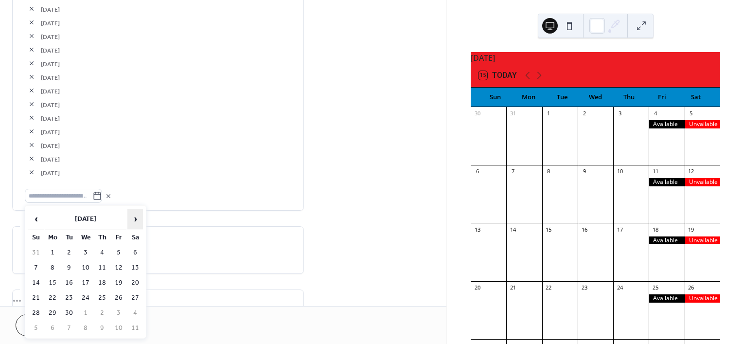
click at [134, 218] on span "›" at bounding box center [135, 218] width 15 height 19
click at [32, 222] on span "‹" at bounding box center [36, 218] width 15 height 19
click at [116, 251] on td "4" at bounding box center [119, 253] width 16 height 14
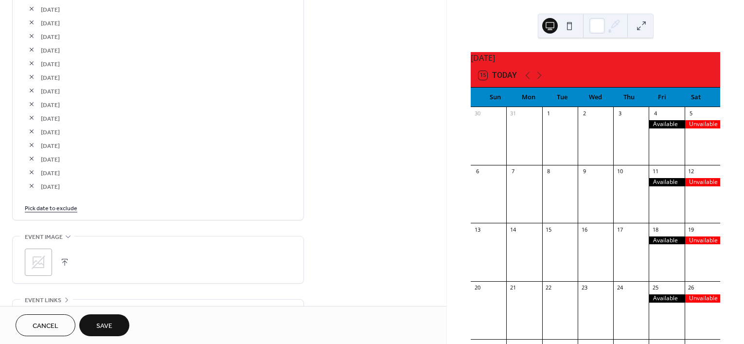
click at [103, 321] on span "Save" at bounding box center [104, 326] width 16 height 10
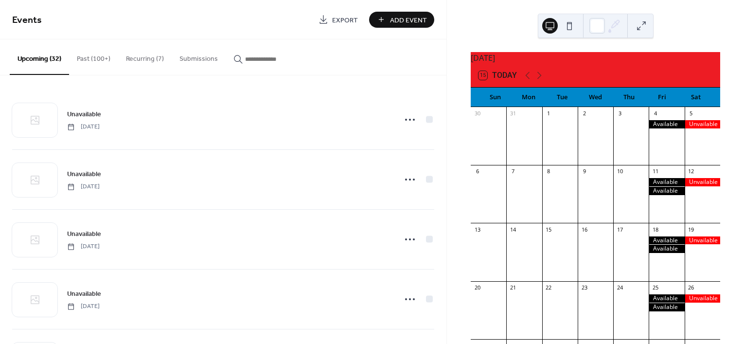
click at [149, 52] on button "Recurring (7)" at bounding box center [145, 56] width 54 height 35
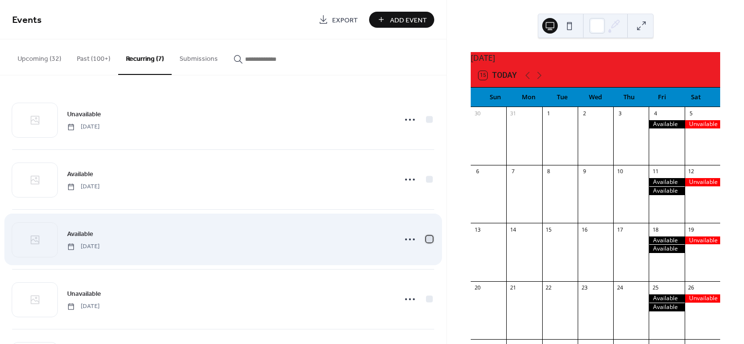
click at [426, 240] on div at bounding box center [429, 239] width 7 height 7
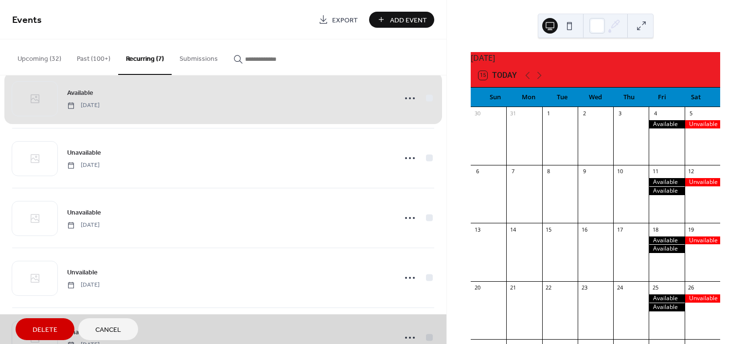
scroll to position [179, 0]
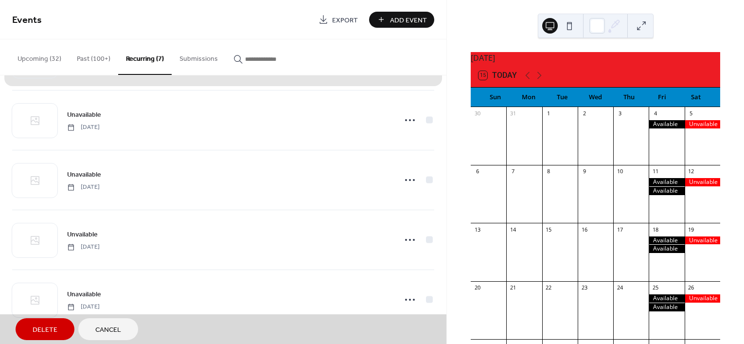
click at [40, 329] on span "Delete" at bounding box center [45, 330] width 25 height 10
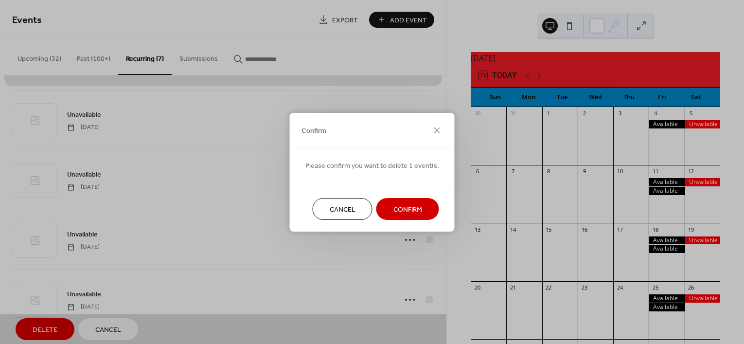
click at [373, 197] on div "Cancel Confirm" at bounding box center [372, 209] width 165 height 46
click at [383, 202] on button "Confirm" at bounding box center [408, 209] width 63 height 22
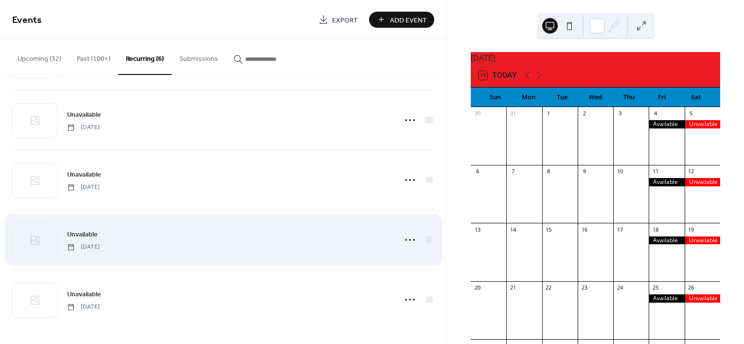
scroll to position [0, 0]
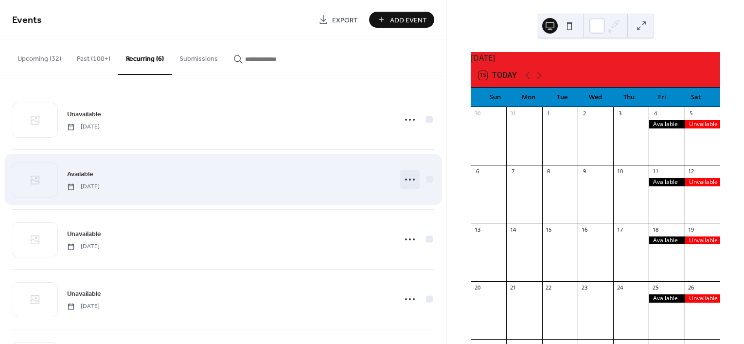
click at [405, 179] on icon at bounding box center [410, 180] width 16 height 16
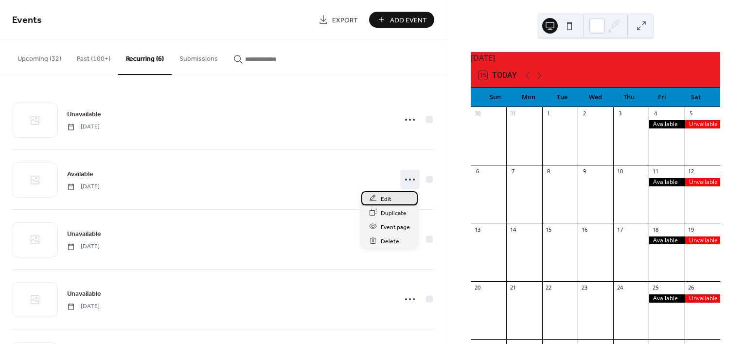
click at [395, 201] on div "Edit" at bounding box center [390, 198] width 56 height 14
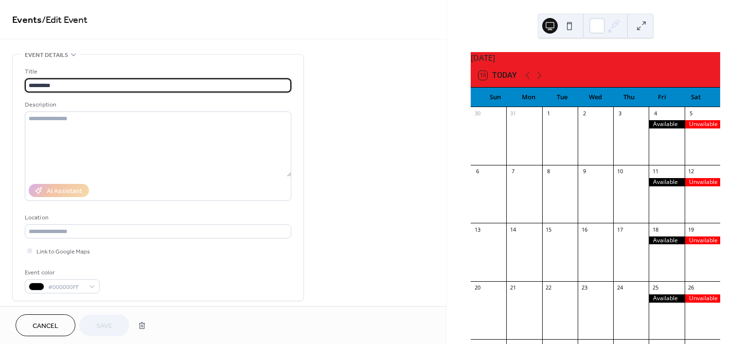
type input "**********"
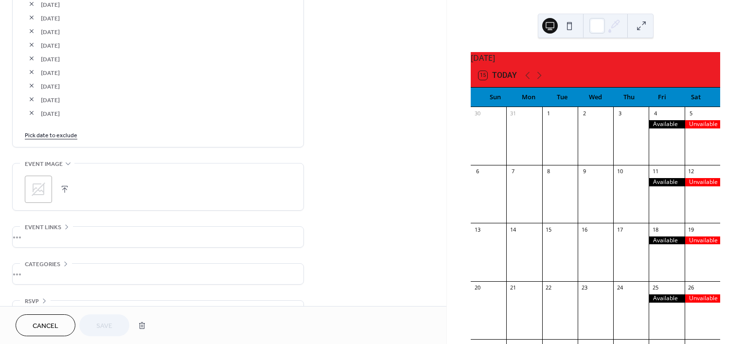
scroll to position [1216, 0]
click at [57, 128] on link "Pick date to exclude" at bounding box center [51, 133] width 53 height 10
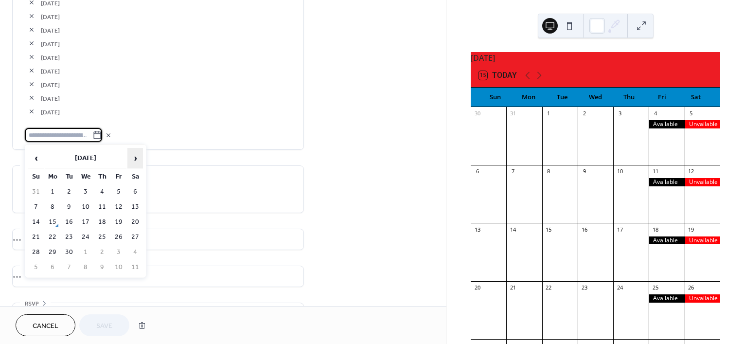
click at [138, 158] on span "›" at bounding box center [135, 157] width 15 height 19
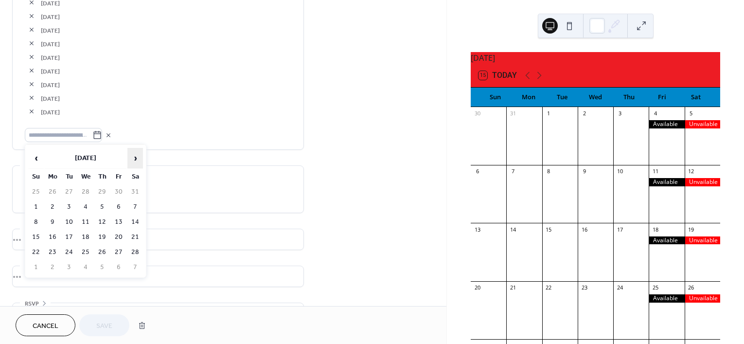
click at [138, 158] on span "›" at bounding box center [135, 157] width 15 height 19
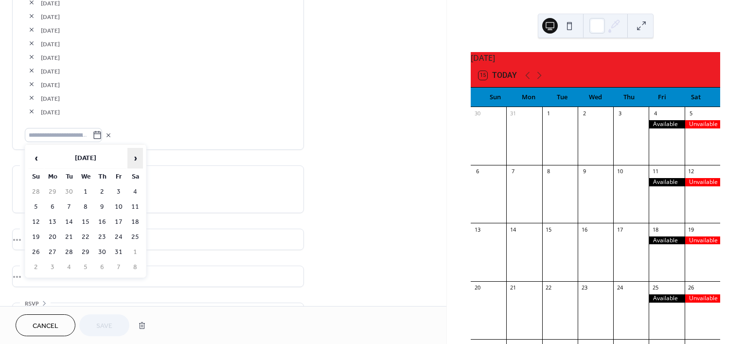
click at [138, 158] on span "›" at bounding box center [135, 157] width 15 height 19
click at [122, 191] on td "4" at bounding box center [119, 192] width 16 height 14
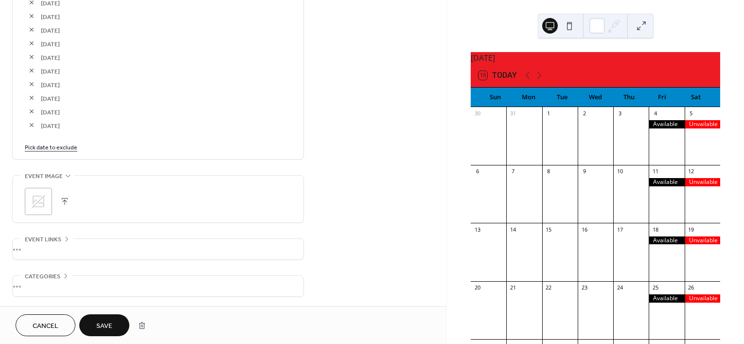
click at [98, 329] on span "Save" at bounding box center [104, 326] width 16 height 10
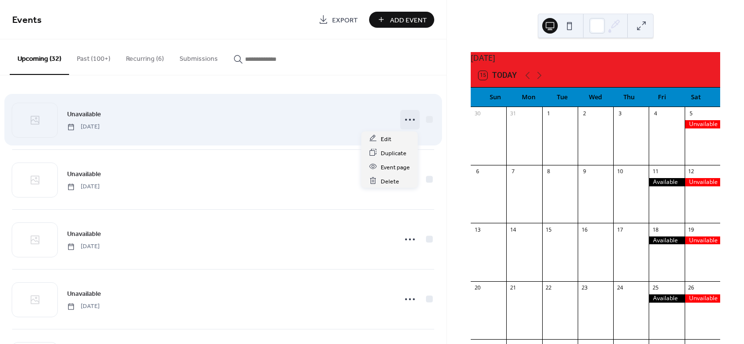
click at [409, 120] on circle at bounding box center [410, 120] width 2 height 2
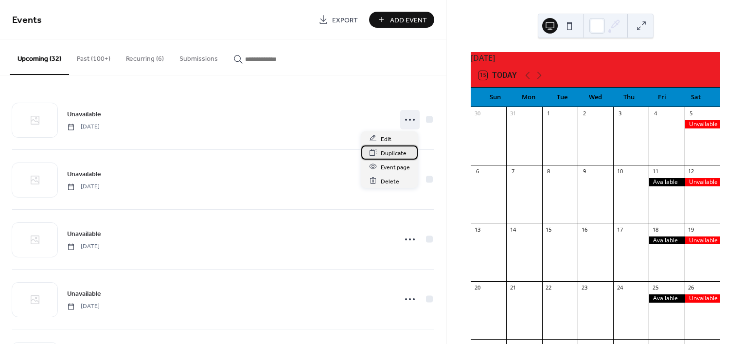
click at [375, 151] on icon at bounding box center [373, 152] width 8 height 8
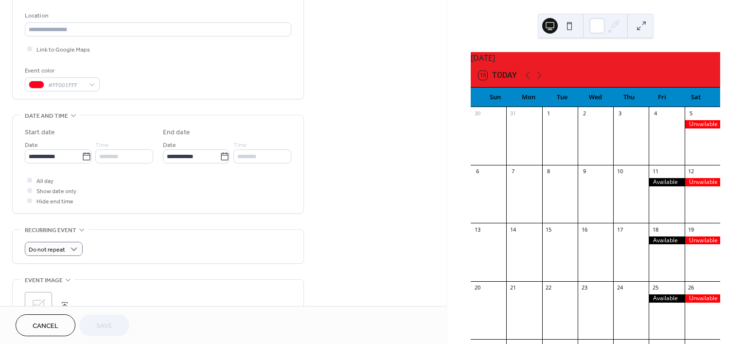
scroll to position [243, 0]
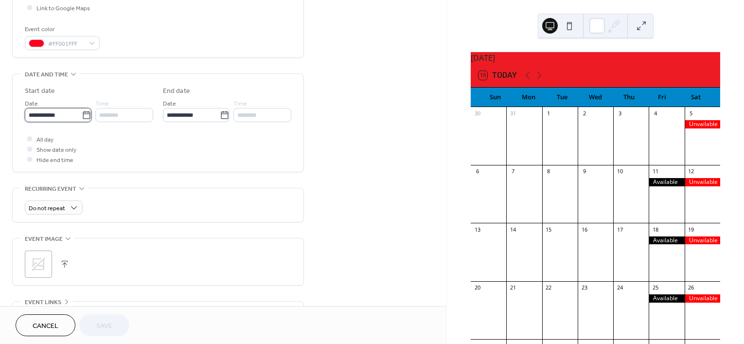
click at [52, 113] on input "**********" at bounding box center [53, 115] width 57 height 14
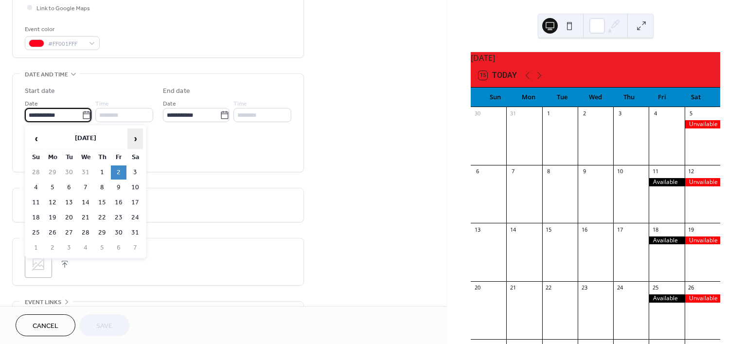
click at [131, 134] on span "›" at bounding box center [135, 138] width 15 height 19
click at [132, 134] on span "›" at bounding box center [135, 138] width 15 height 19
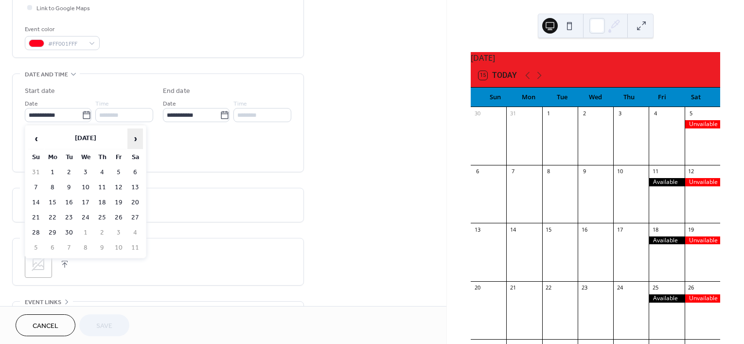
click at [132, 134] on span "›" at bounding box center [135, 138] width 15 height 19
click at [122, 176] on td "4" at bounding box center [119, 172] width 16 height 14
type input "**********"
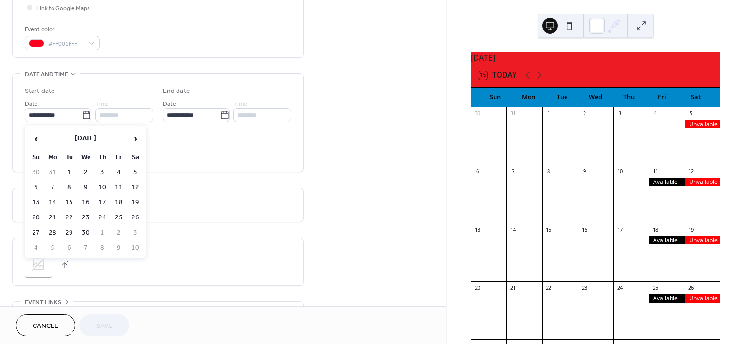
type input "**********"
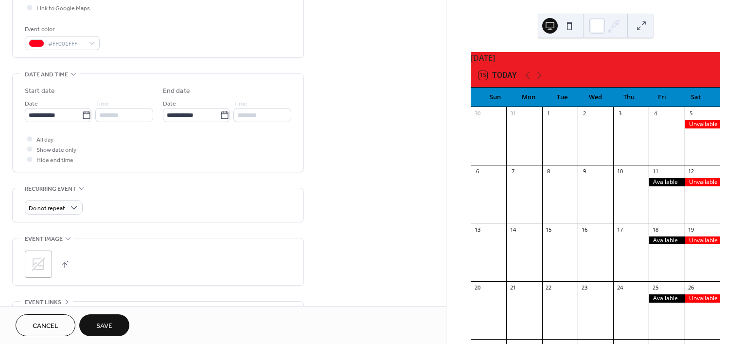
click at [101, 330] on span "Save" at bounding box center [104, 326] width 16 height 10
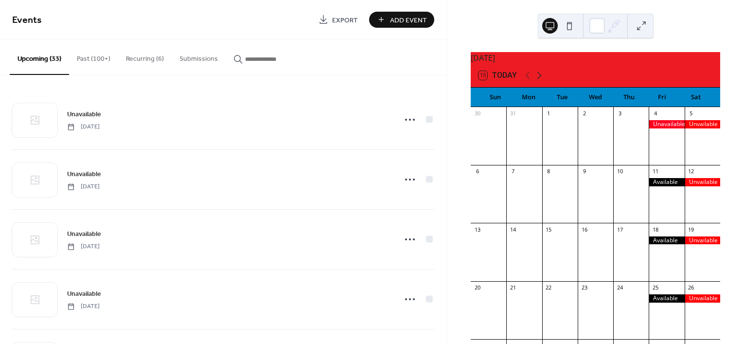
click at [538, 81] on icon at bounding box center [540, 76] width 12 height 12
